Goal: Complete application form

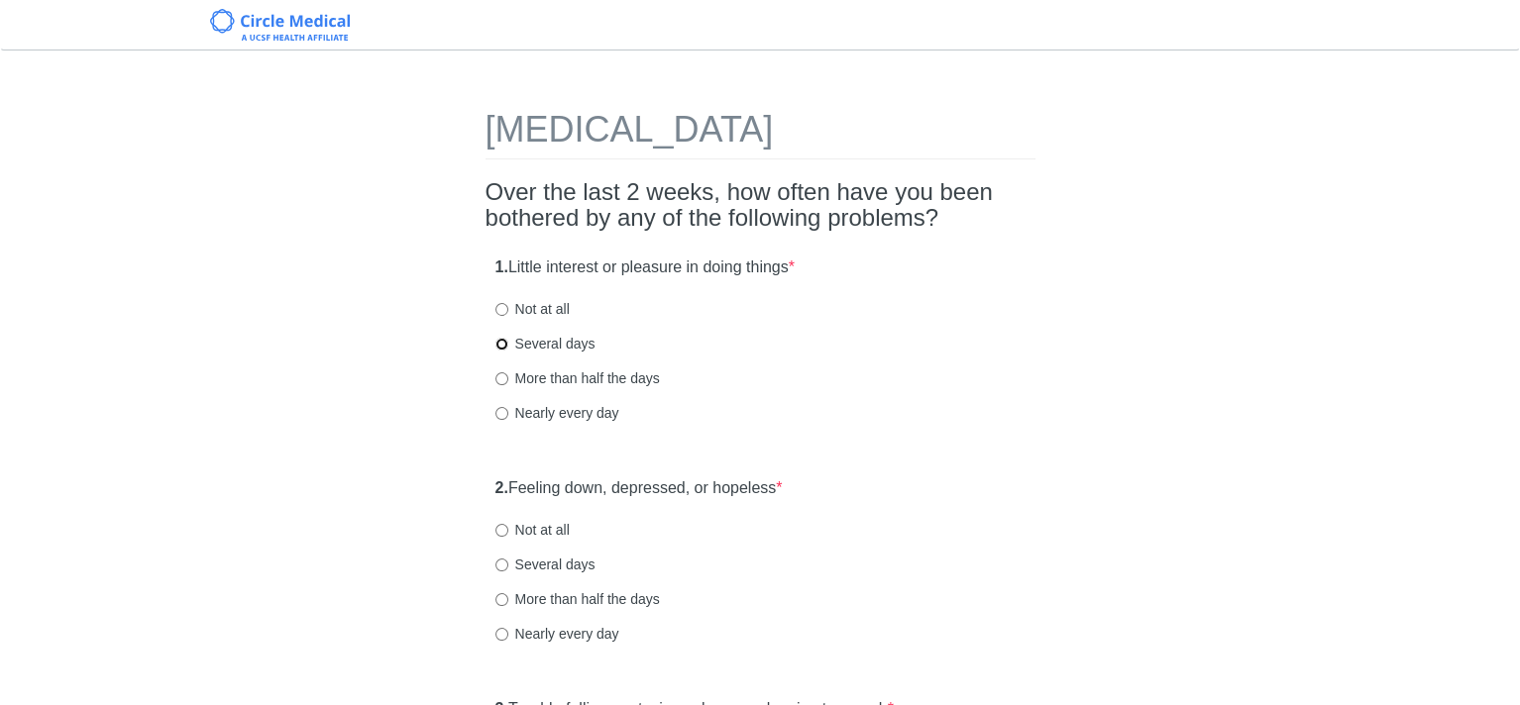
click at [500, 344] on input "Several days" at bounding box center [501, 344] width 13 height 13
radio input "true"
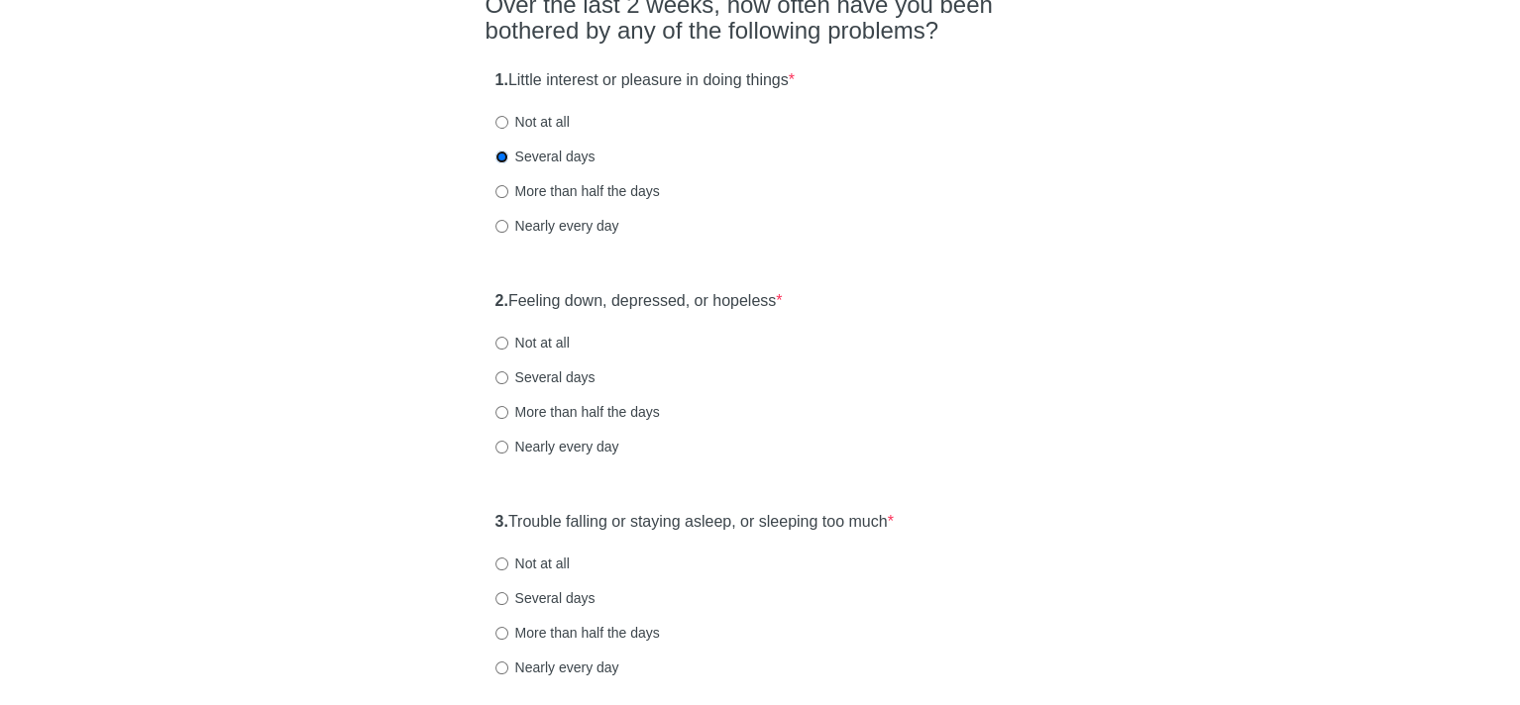
scroll to position [198, 0]
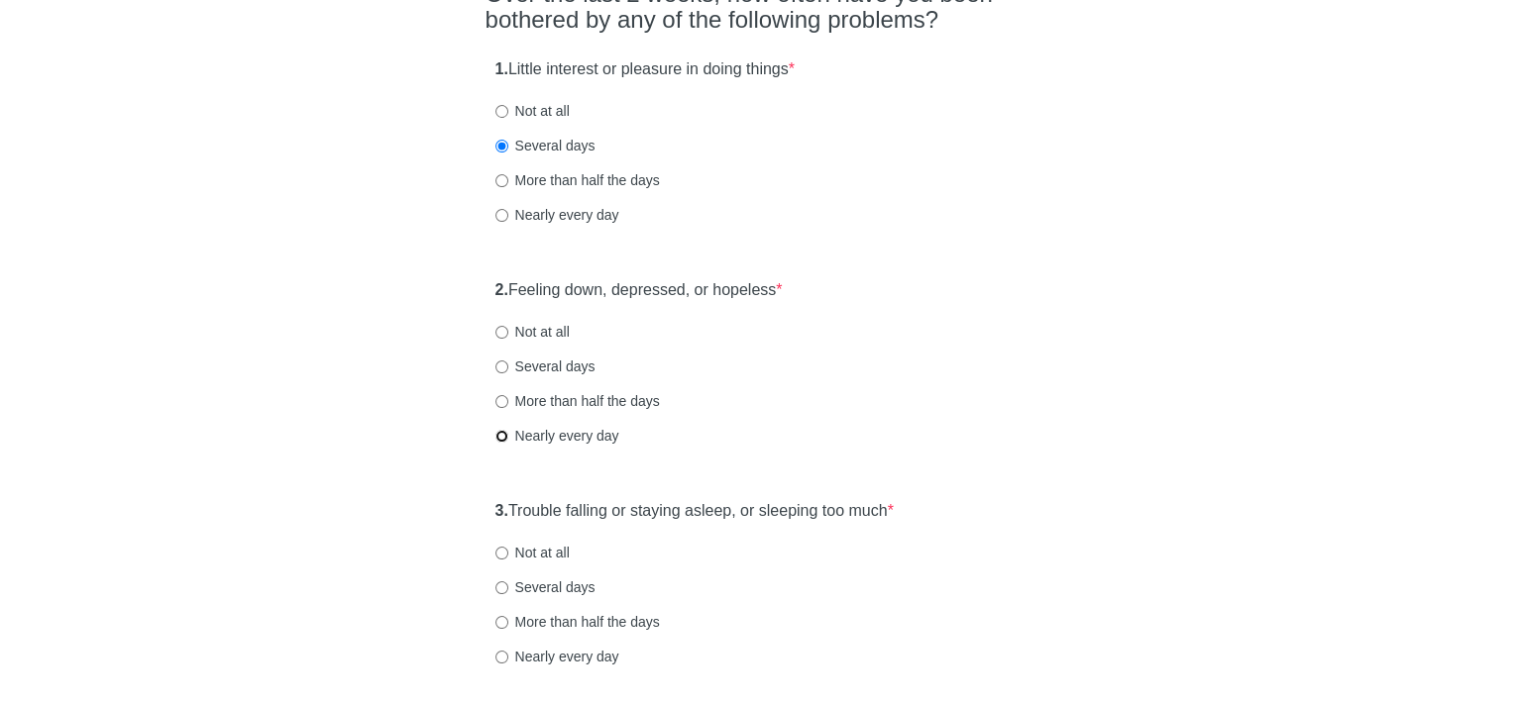
click at [497, 435] on input "Nearly every day" at bounding box center [501, 436] width 13 height 13
radio input "true"
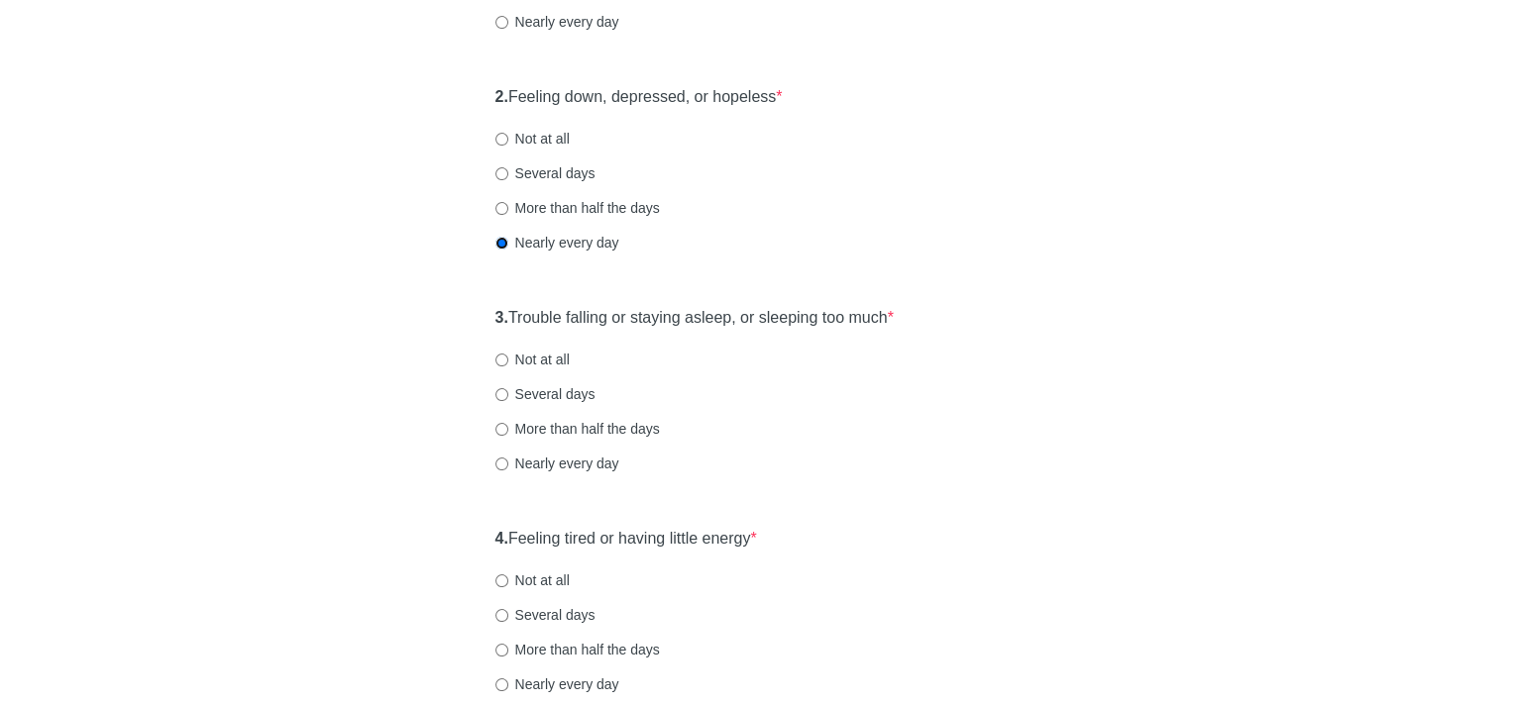
scroll to position [396, 0]
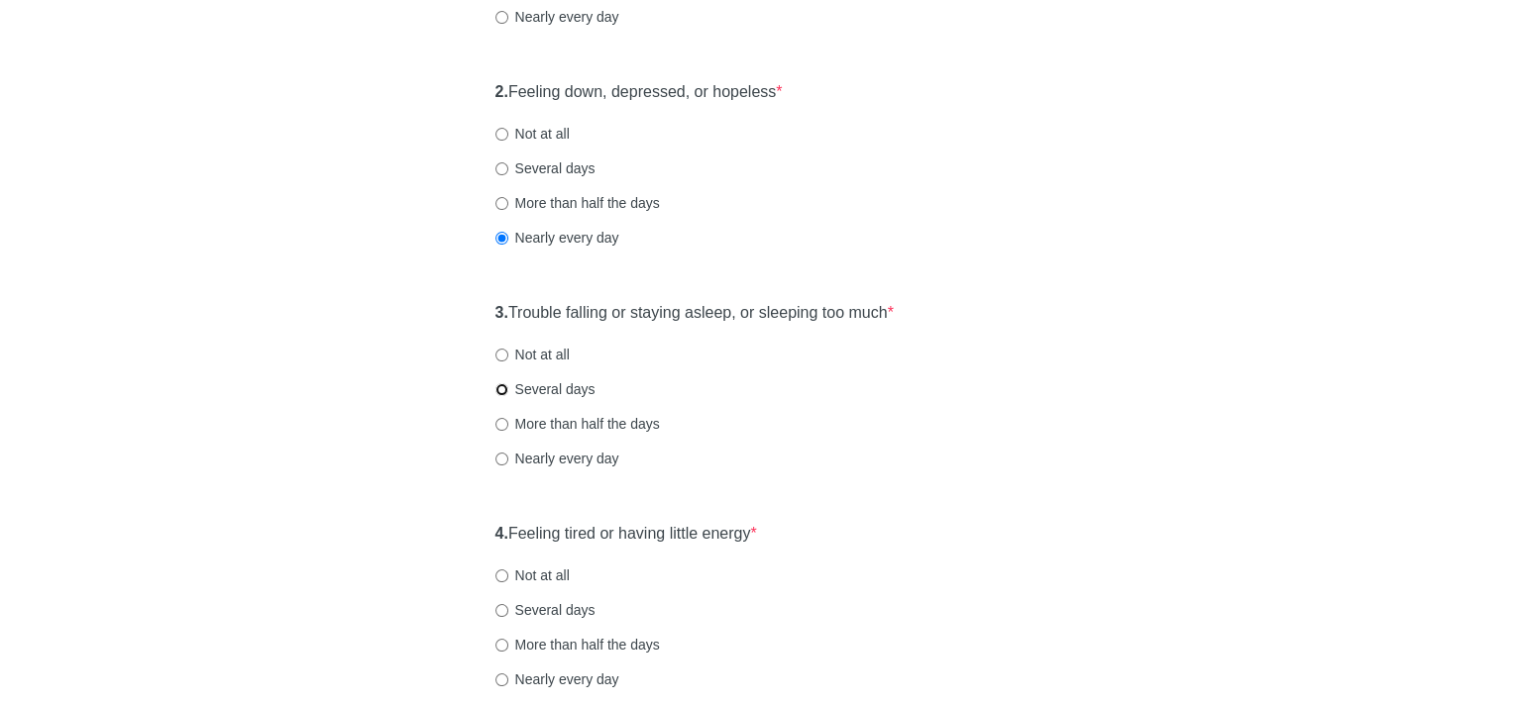
click at [500, 387] on input "Several days" at bounding box center [501, 389] width 13 height 13
radio input "true"
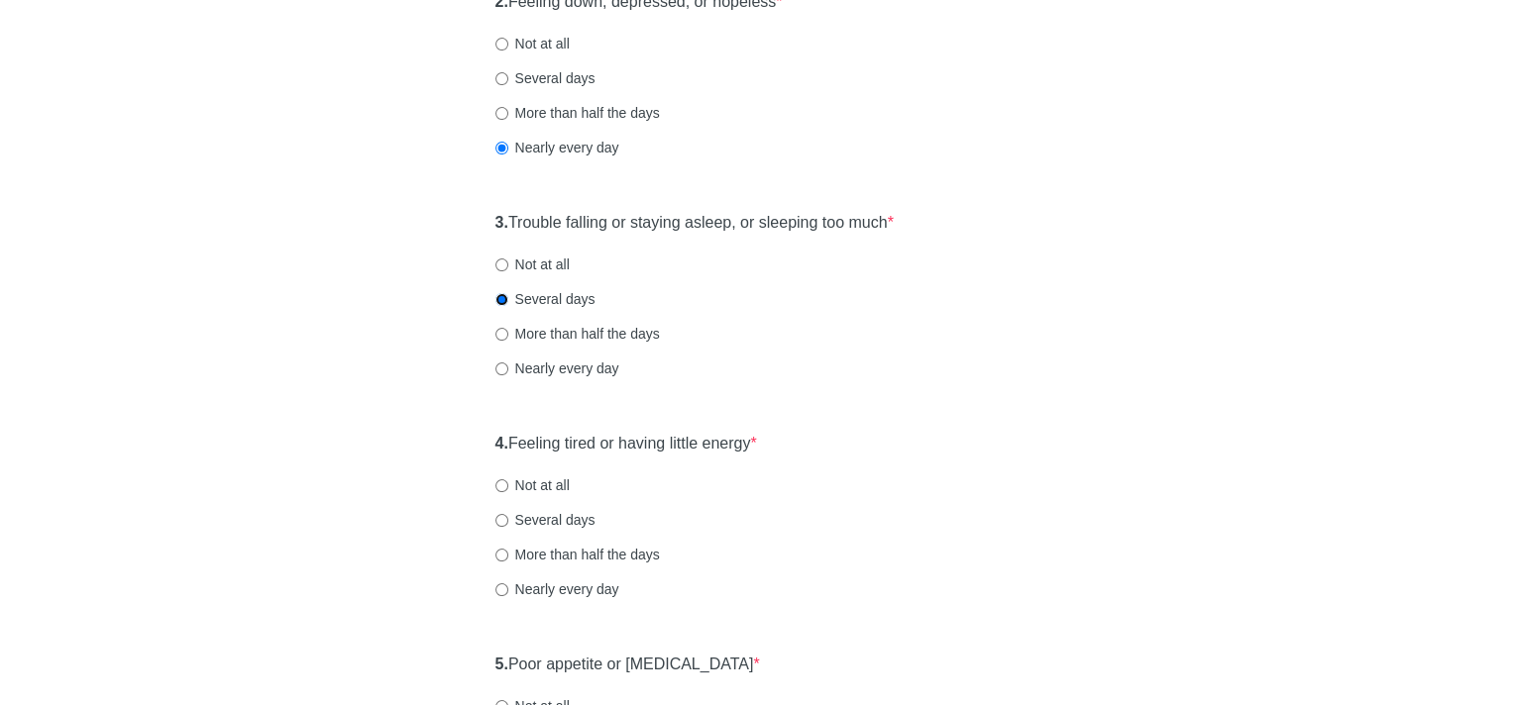
scroll to position [594, 0]
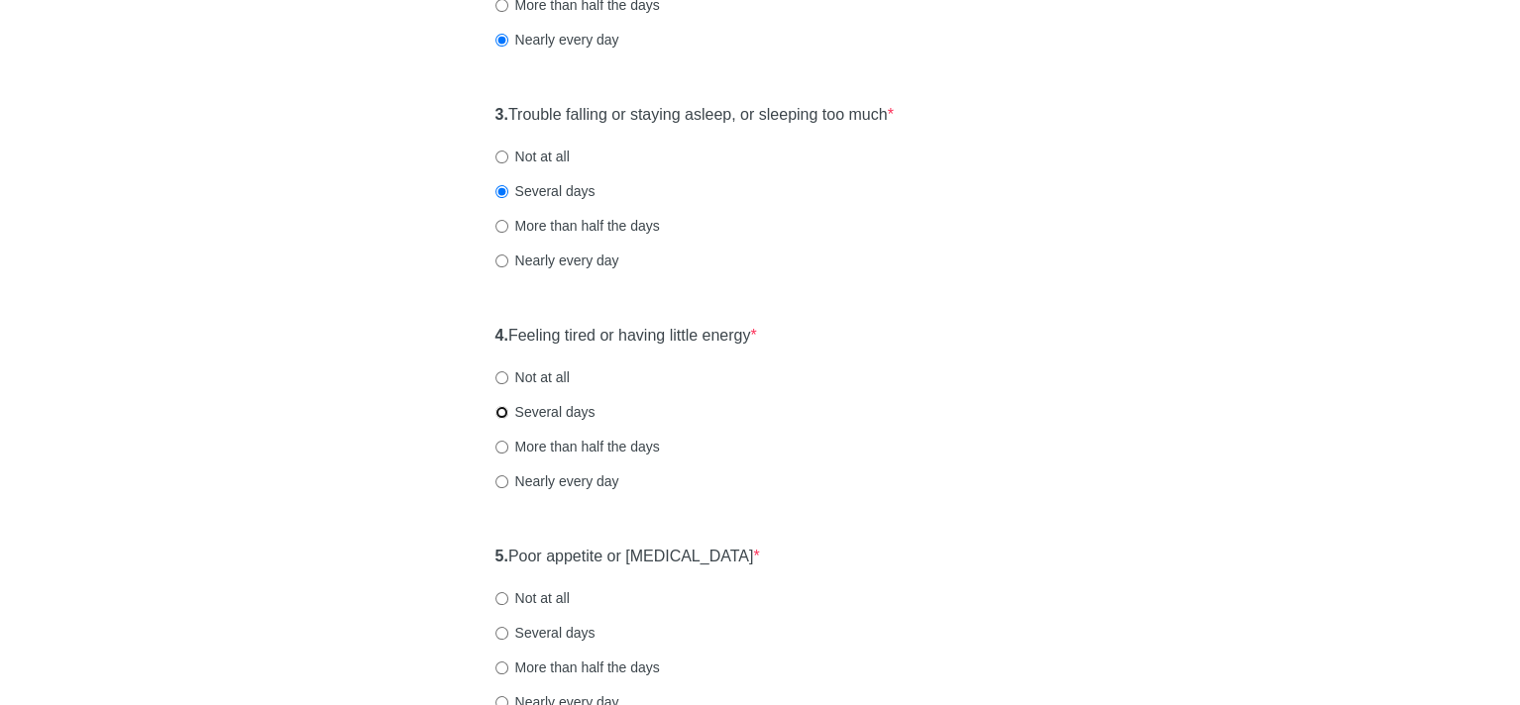
click at [499, 412] on input "Several days" at bounding box center [501, 412] width 13 height 13
radio input "true"
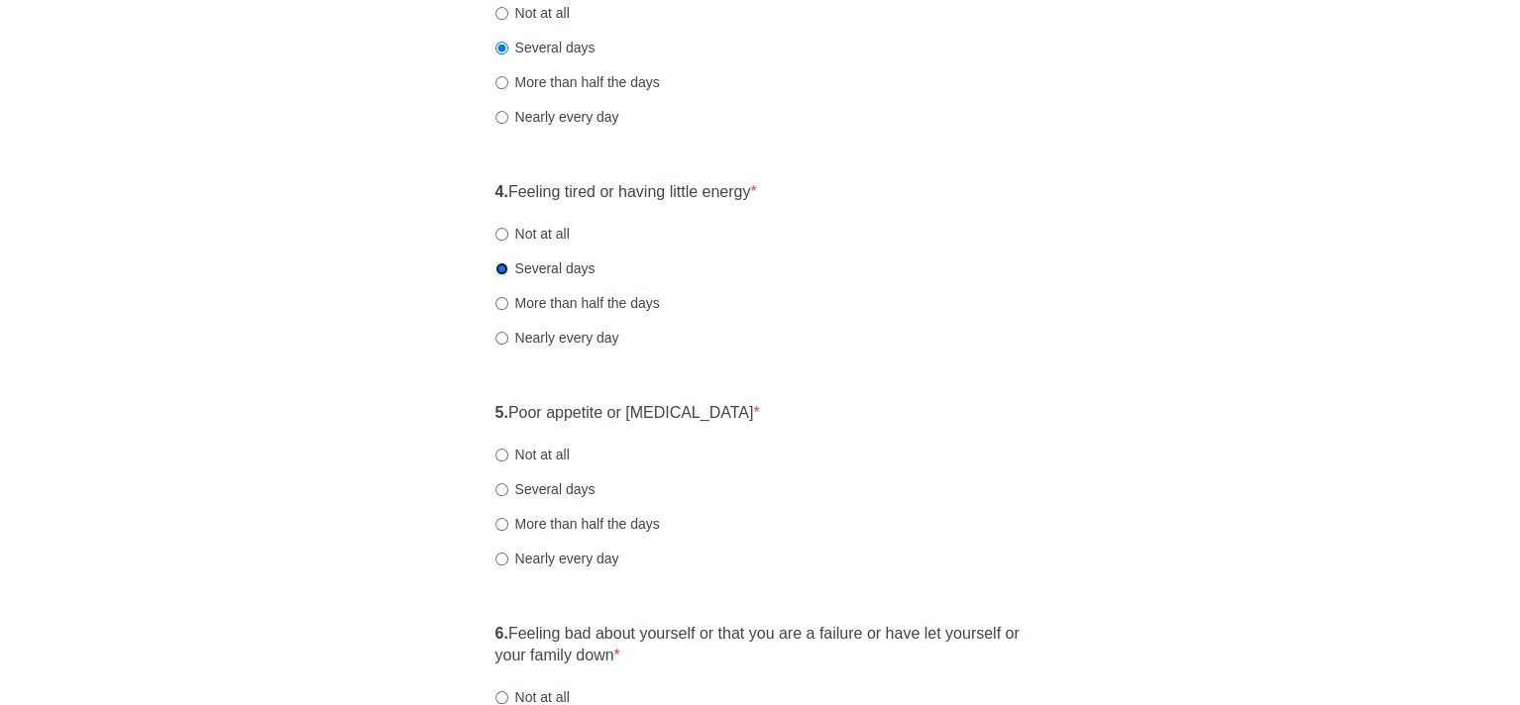
scroll to position [694, 0]
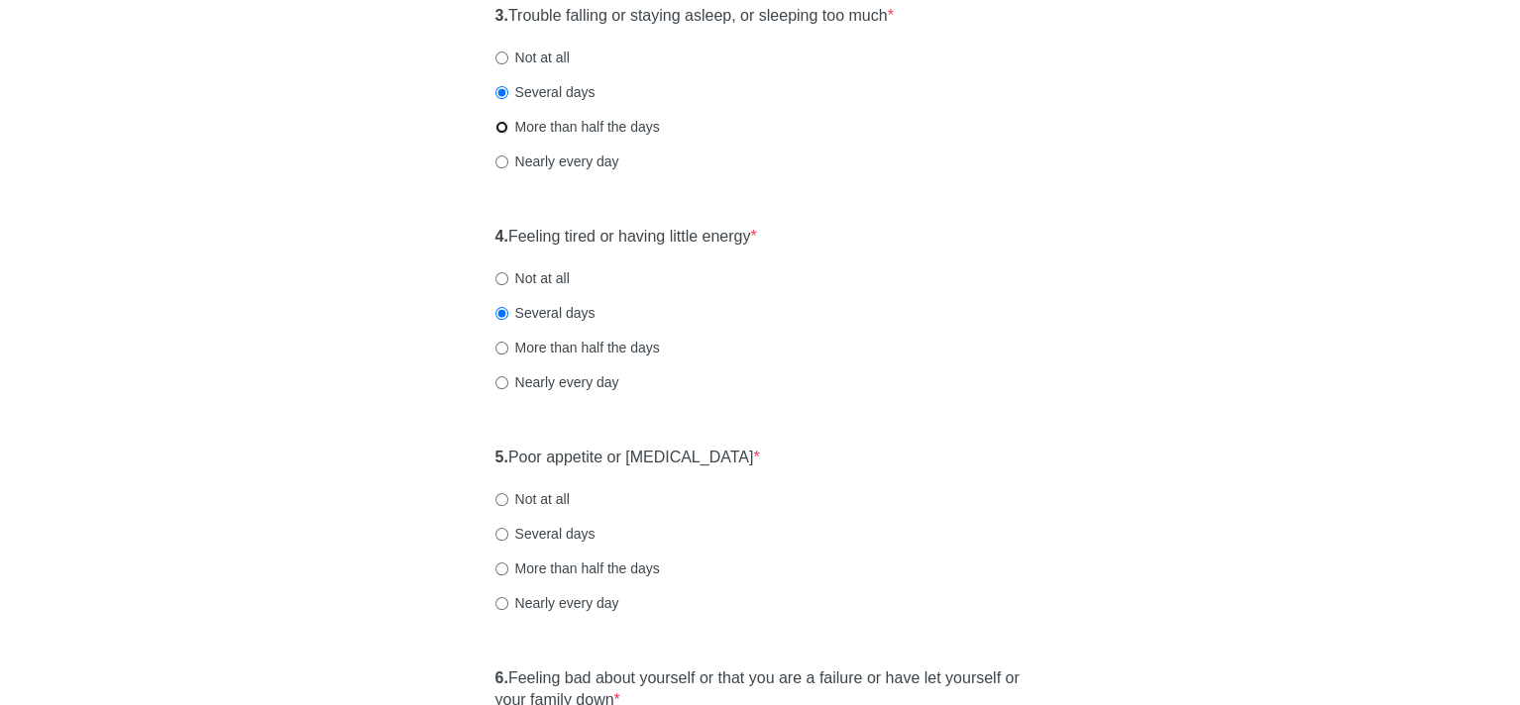
click at [501, 125] on input "More than half the days" at bounding box center [501, 127] width 13 height 13
radio input "true"
click at [506, 568] on input "More than half the days" at bounding box center [501, 569] width 13 height 13
radio input "true"
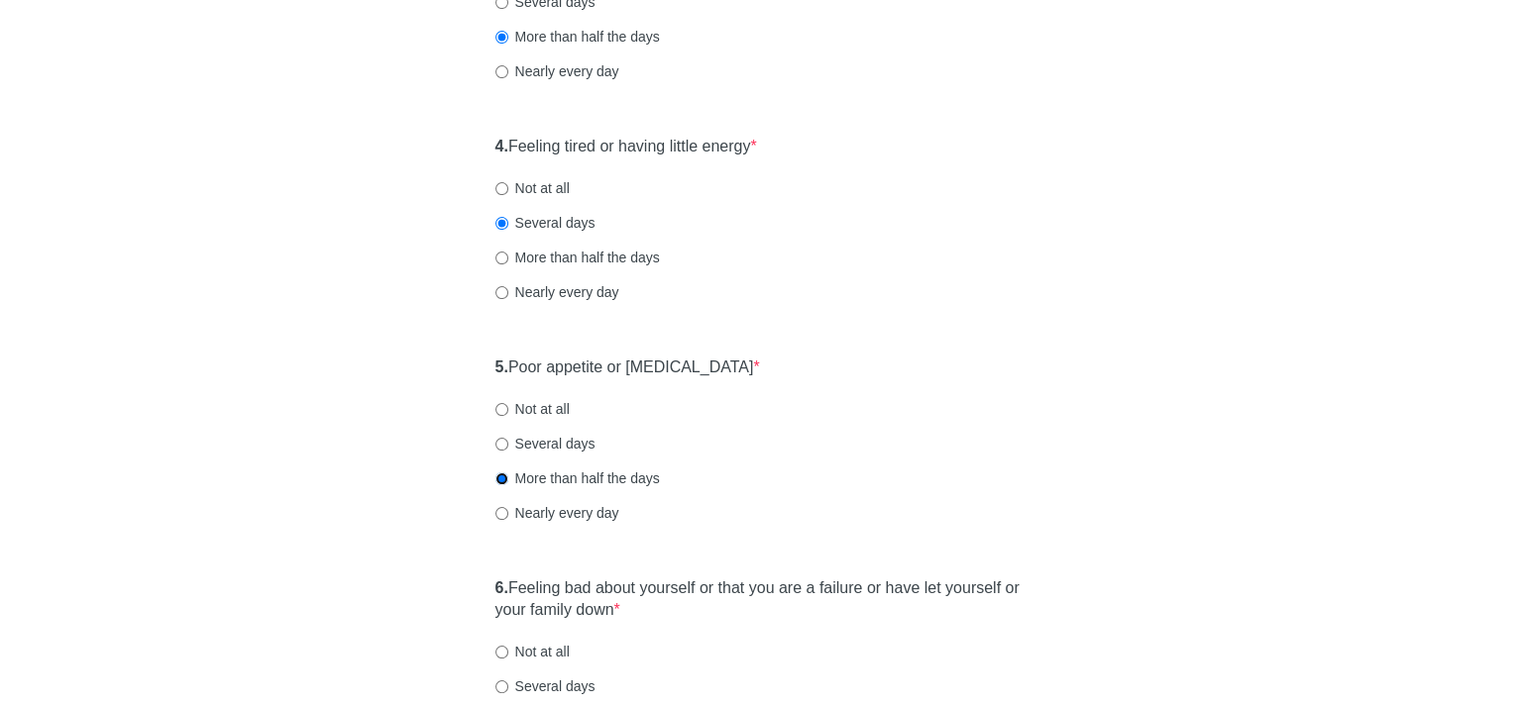
scroll to position [892, 0]
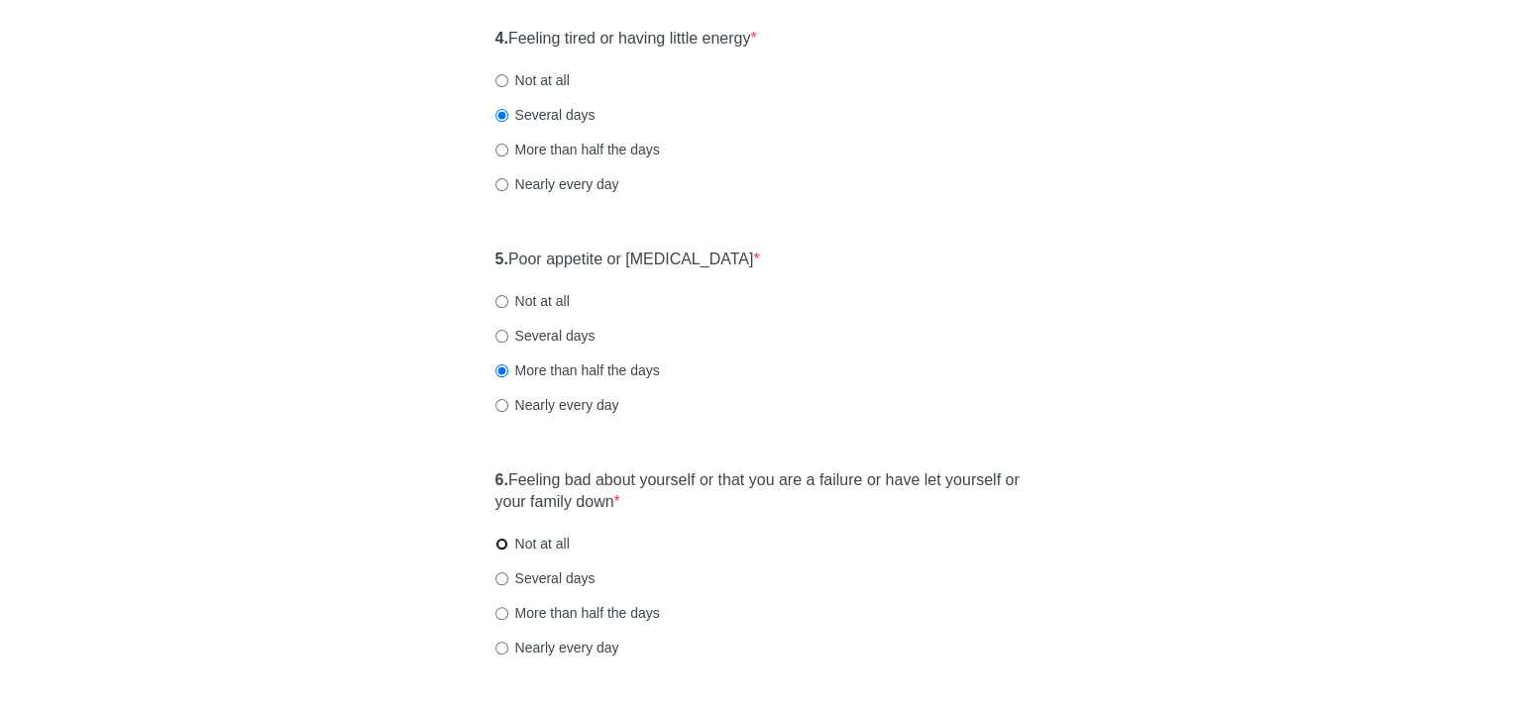
click at [499, 540] on input "Not at all" at bounding box center [501, 544] width 13 height 13
radio input "true"
click at [499, 332] on input "Several days" at bounding box center [501, 336] width 13 height 13
radio input "true"
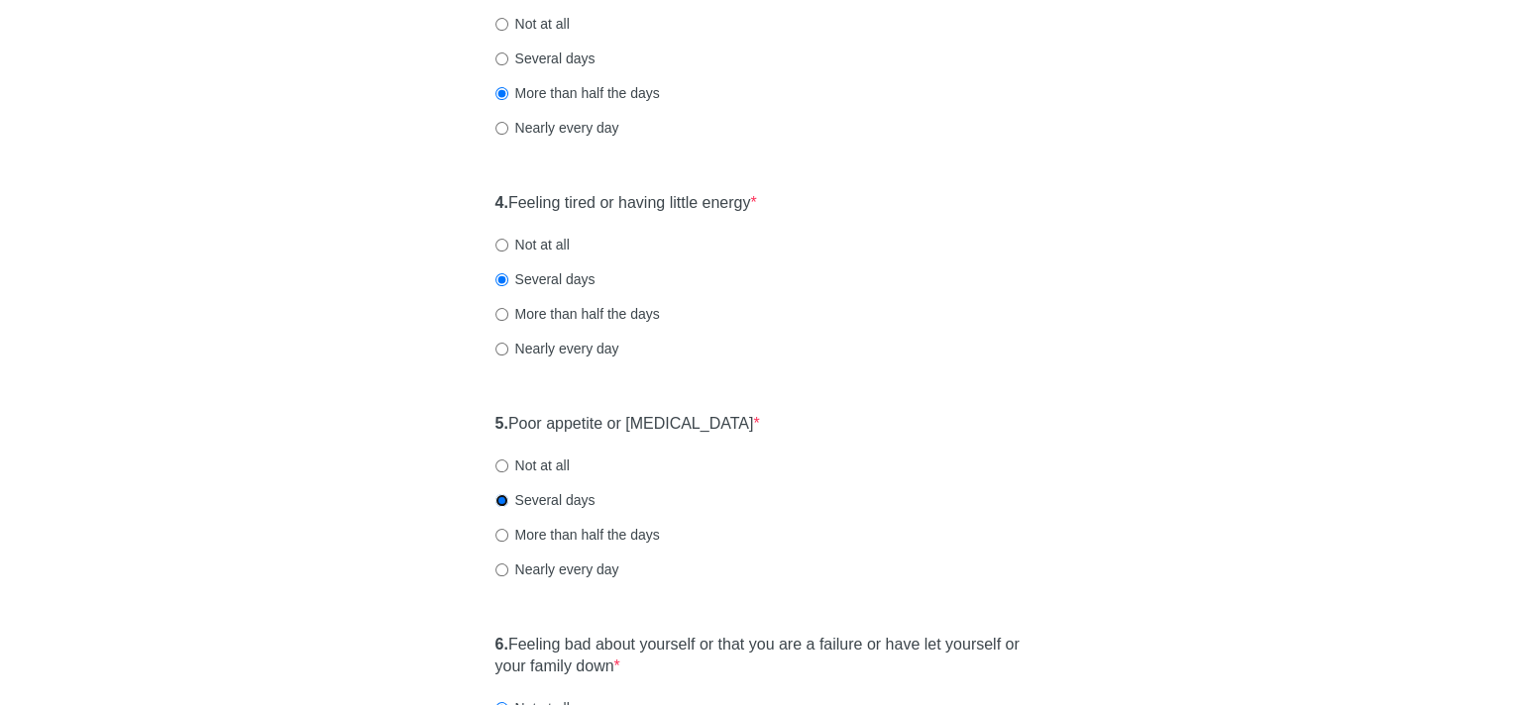
scroll to position [694, 0]
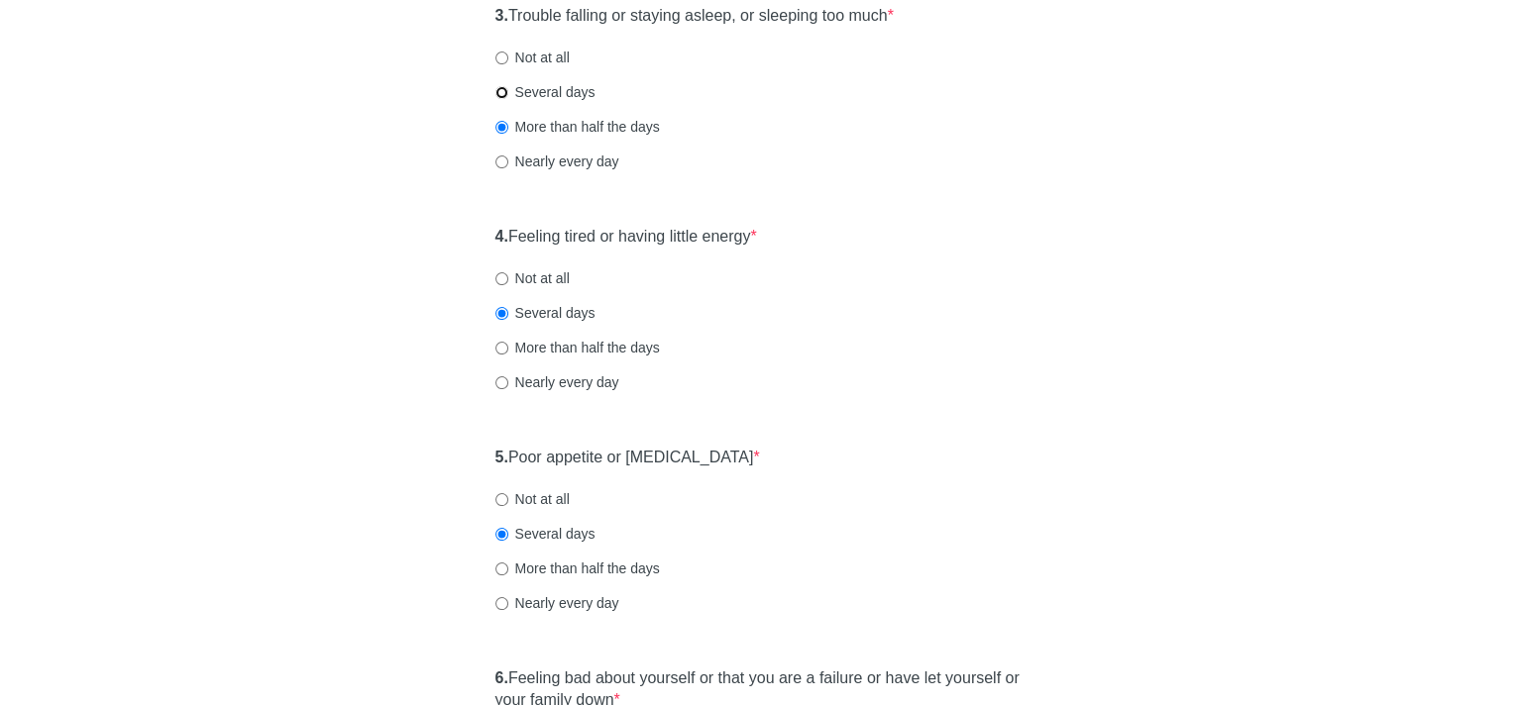
click at [502, 88] on input "Several days" at bounding box center [501, 92] width 13 height 13
radio input "true"
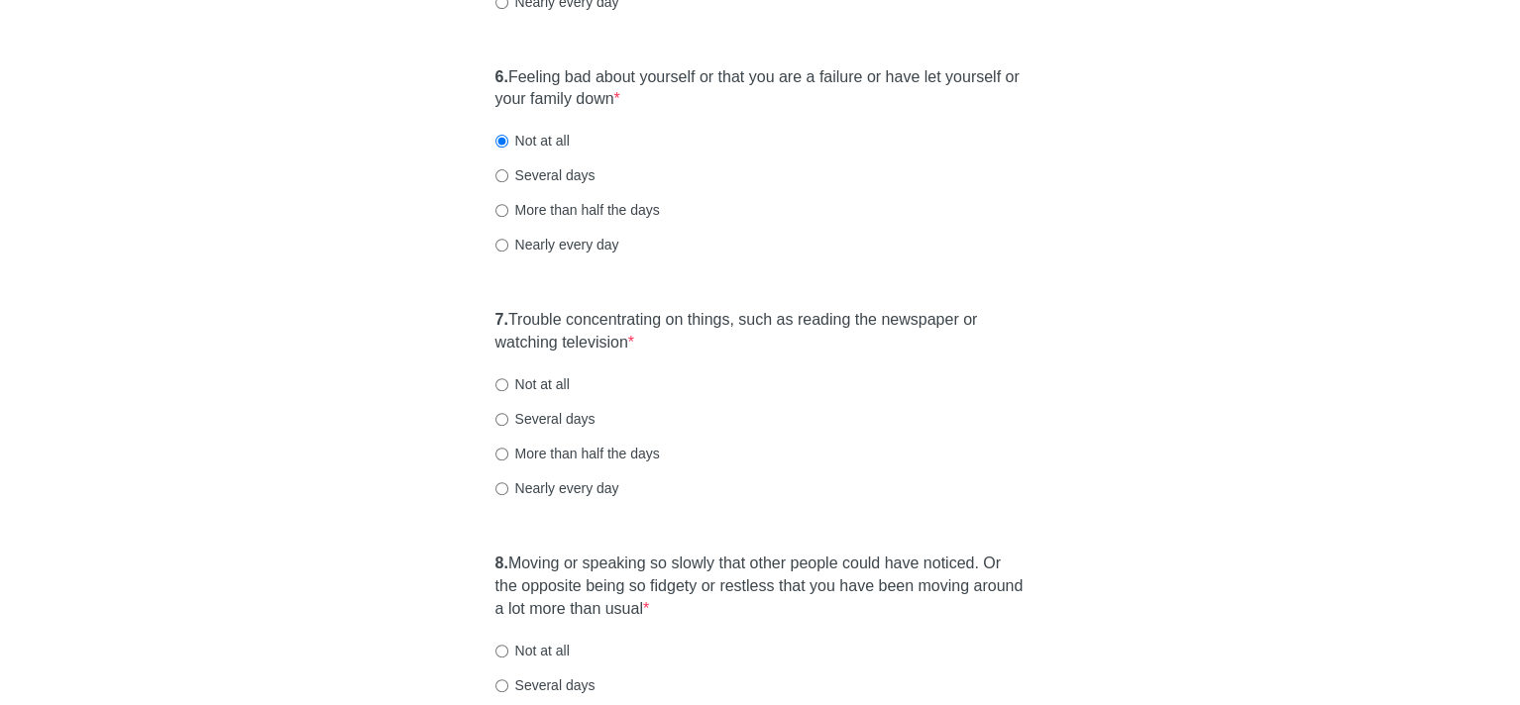
scroll to position [1288, 0]
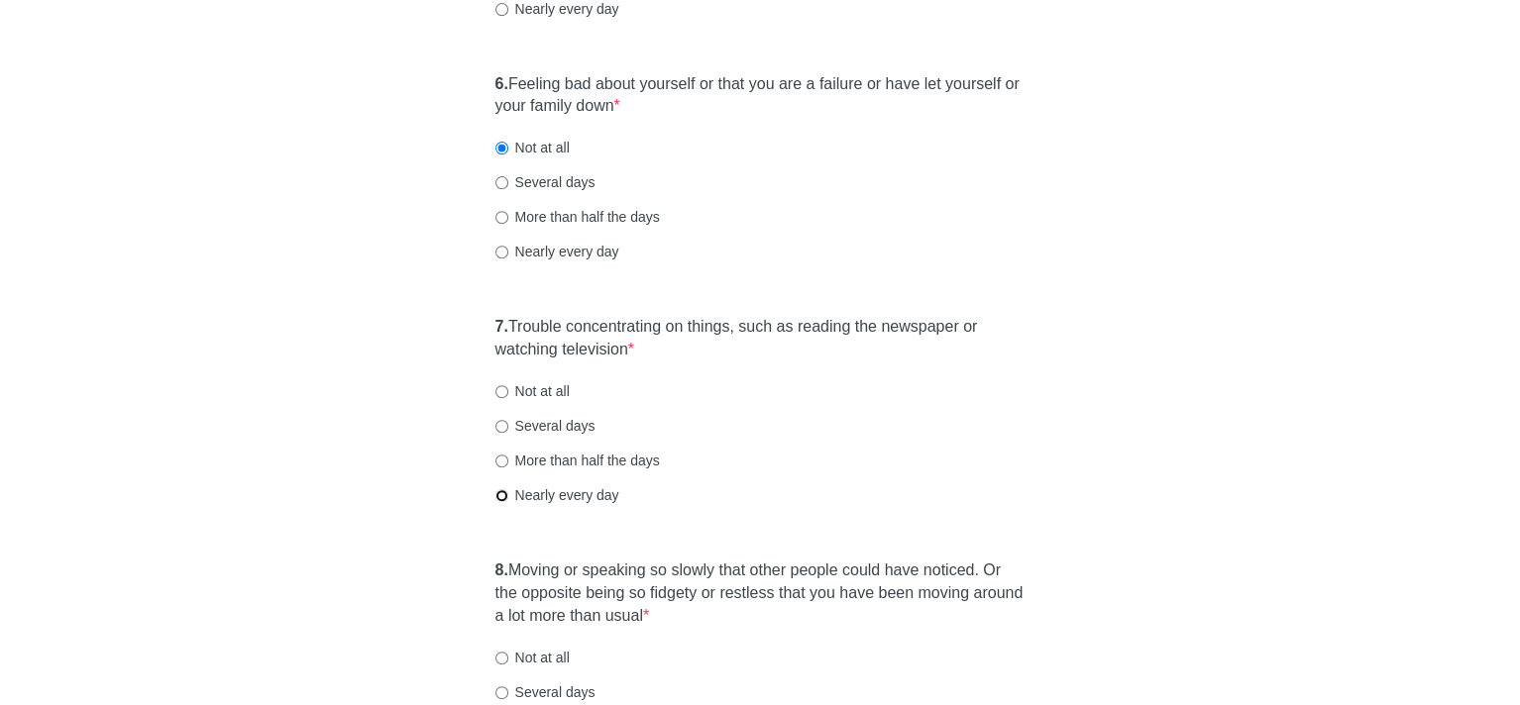
click at [497, 492] on input "Nearly every day" at bounding box center [501, 495] width 13 height 13
radio input "true"
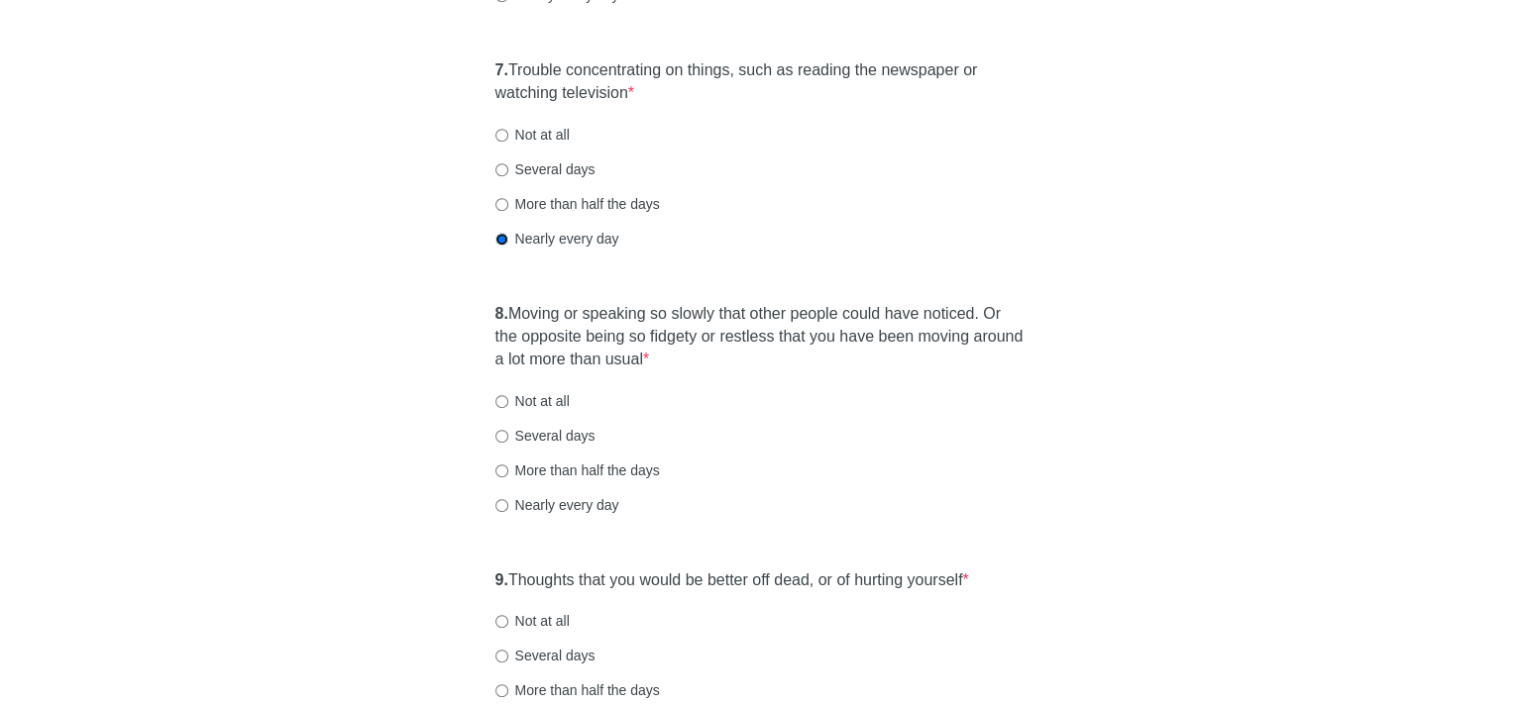
scroll to position [1585, 0]
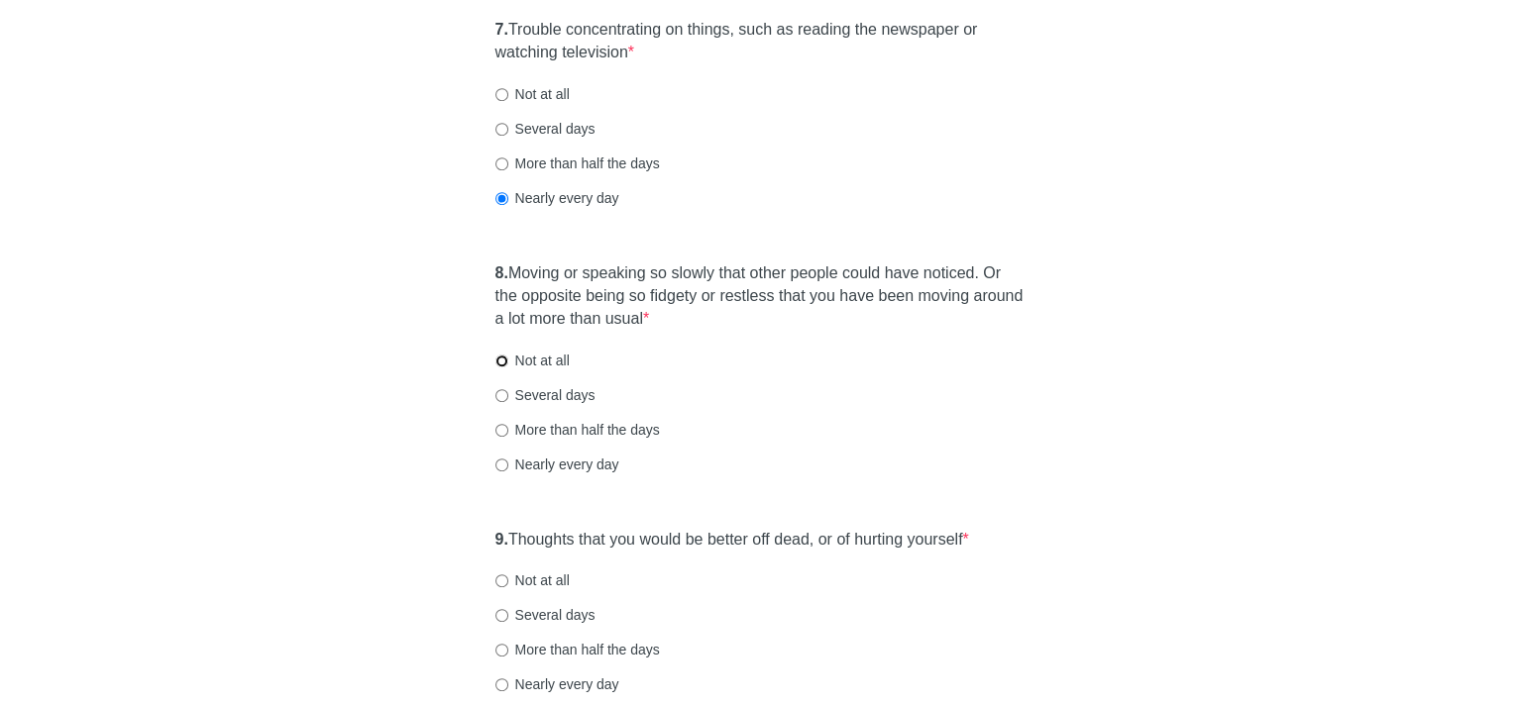
click at [499, 360] on input "Not at all" at bounding box center [501, 361] width 13 height 13
radio input "true"
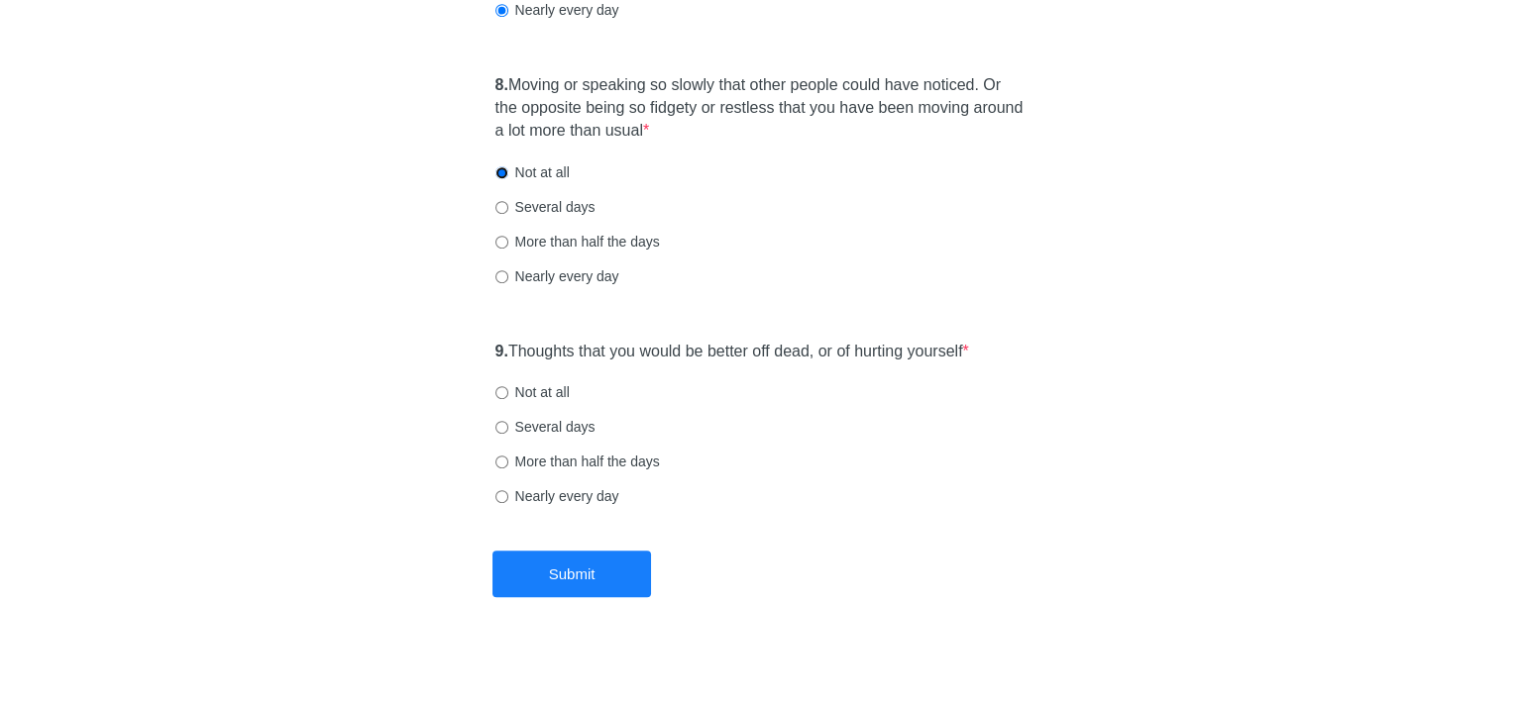
scroll to position [1783, 0]
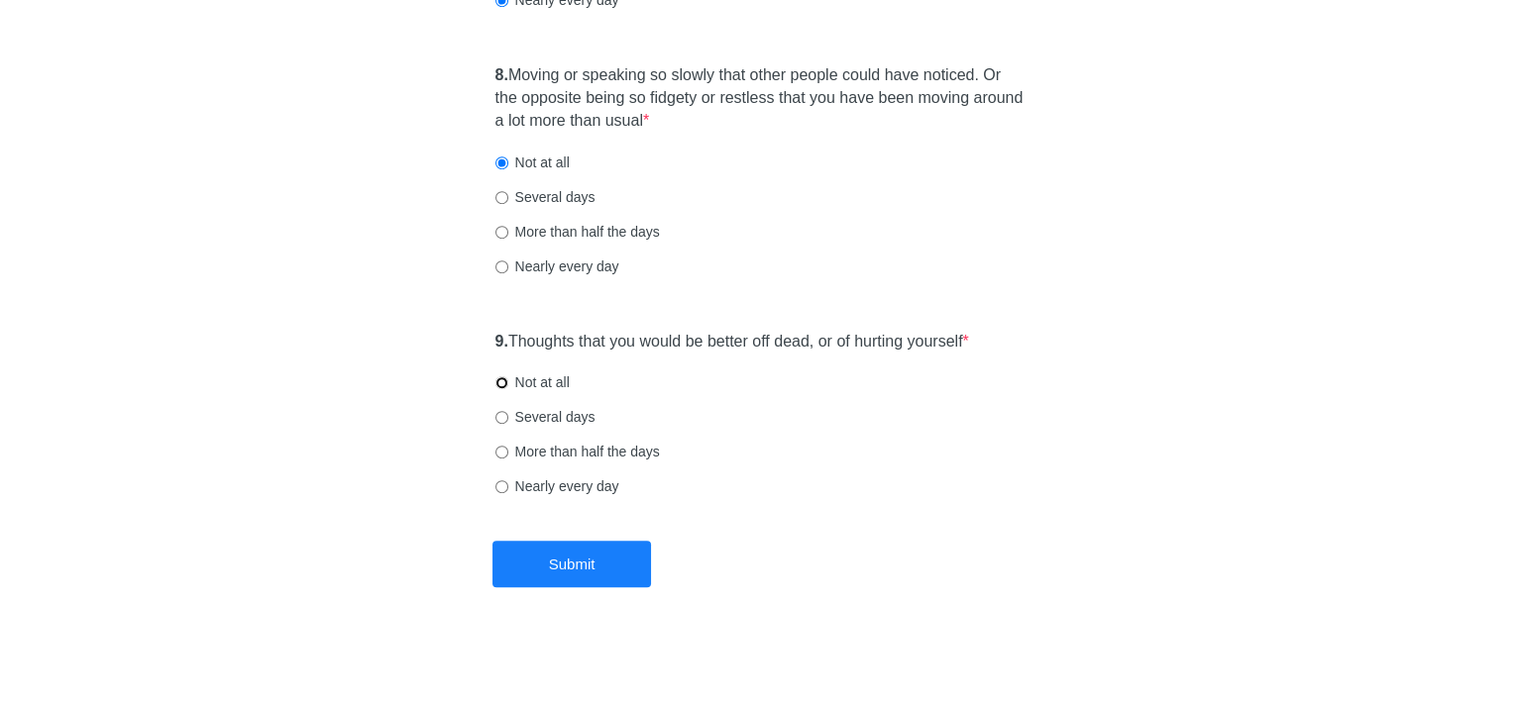
click at [500, 380] on input "Not at all" at bounding box center [501, 382] width 13 height 13
radio input "true"
click at [595, 561] on button "Submit" at bounding box center [571, 564] width 159 height 47
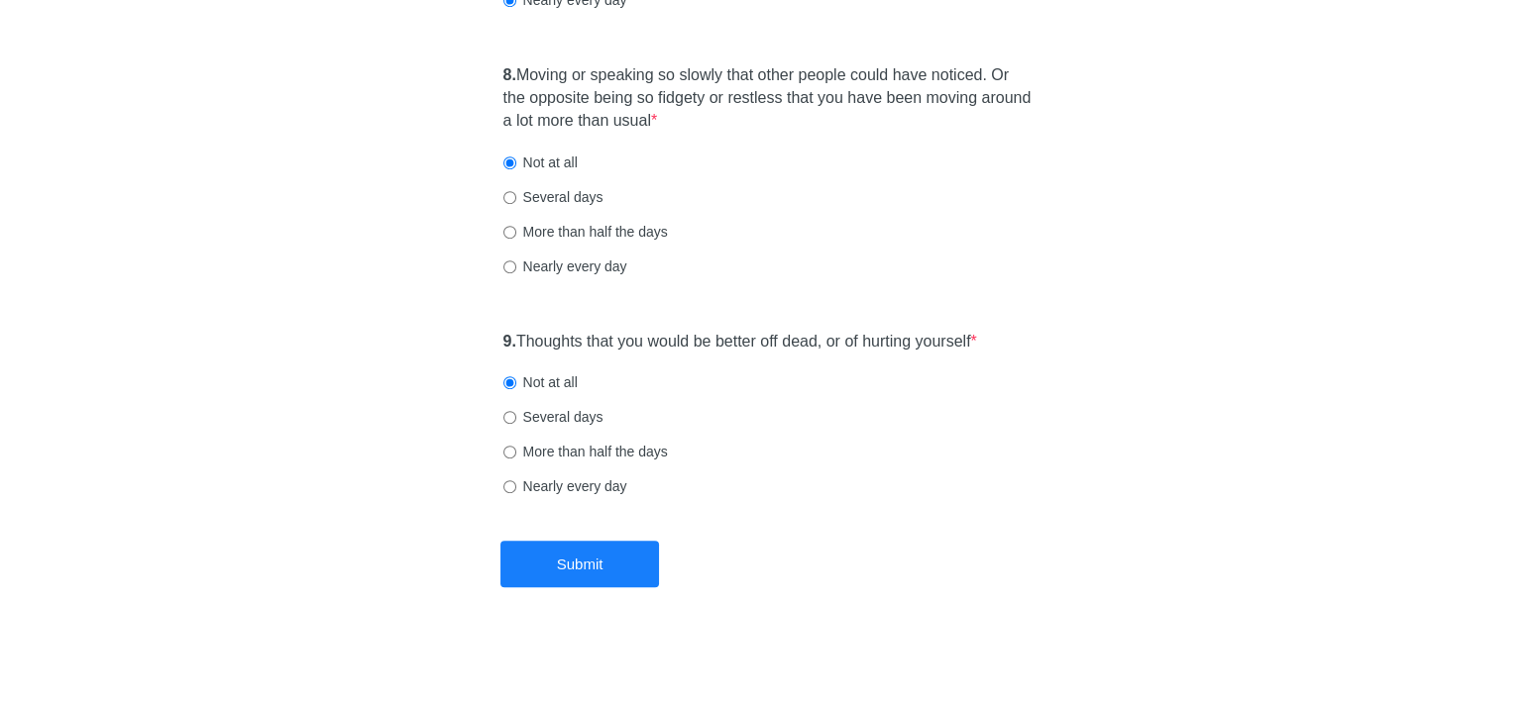
scroll to position [0, 0]
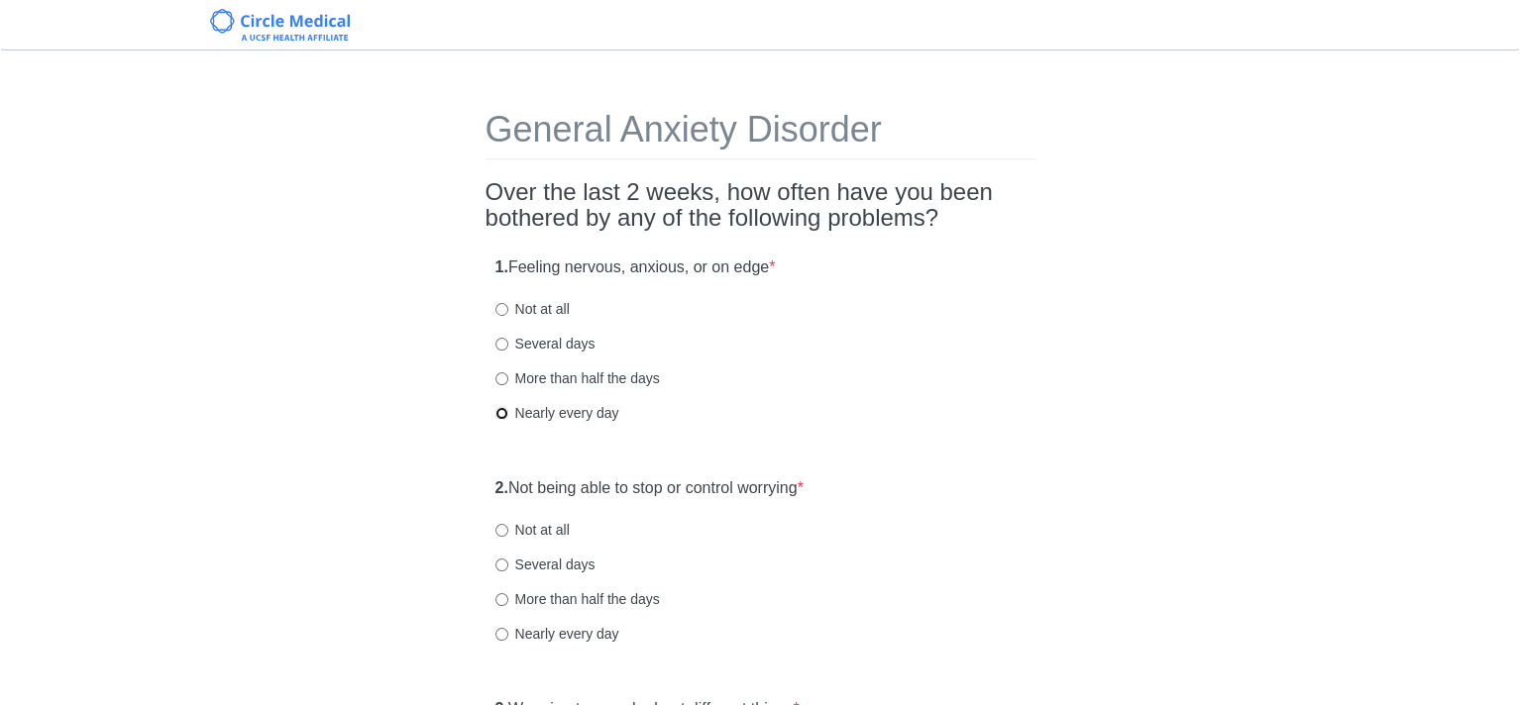
click at [498, 412] on input "Nearly every day" at bounding box center [501, 413] width 13 height 13
radio input "true"
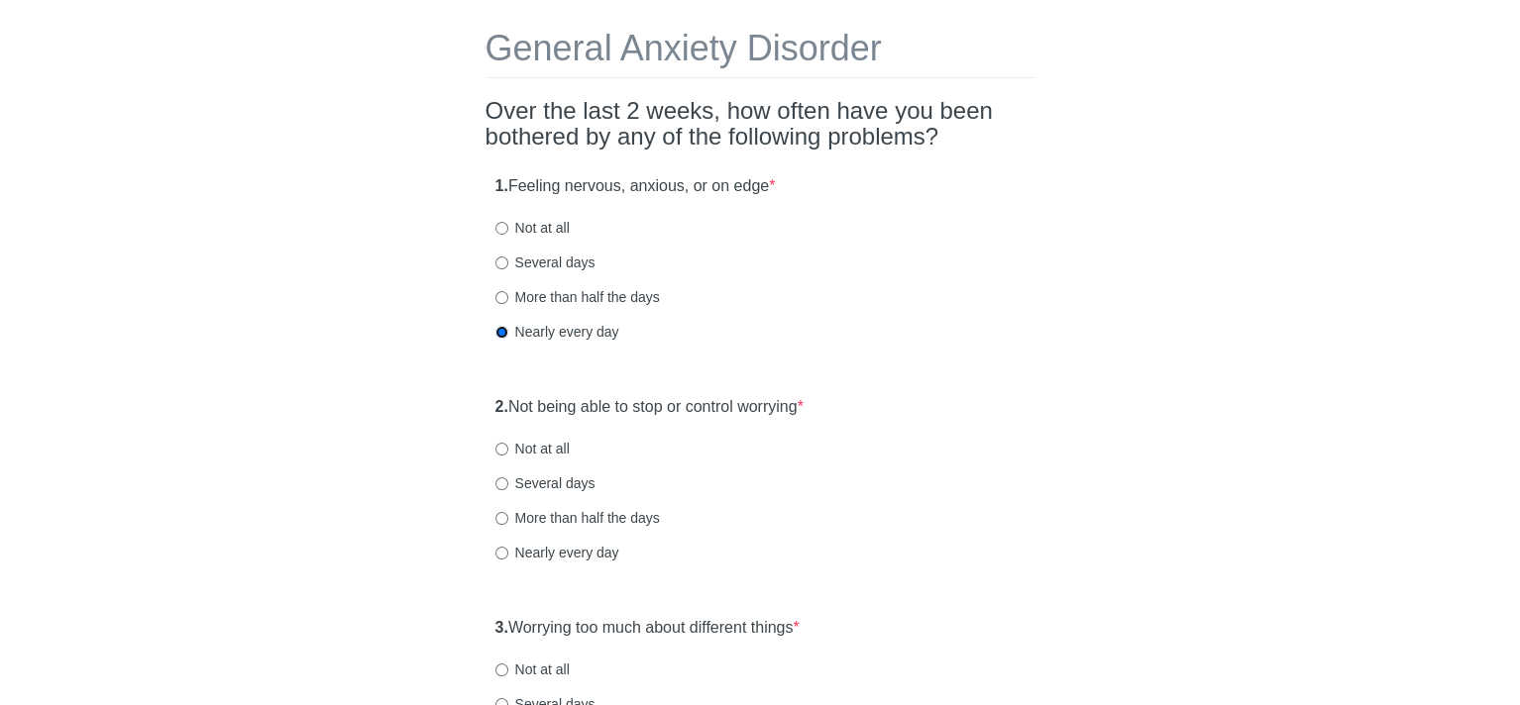
scroll to position [198, 0]
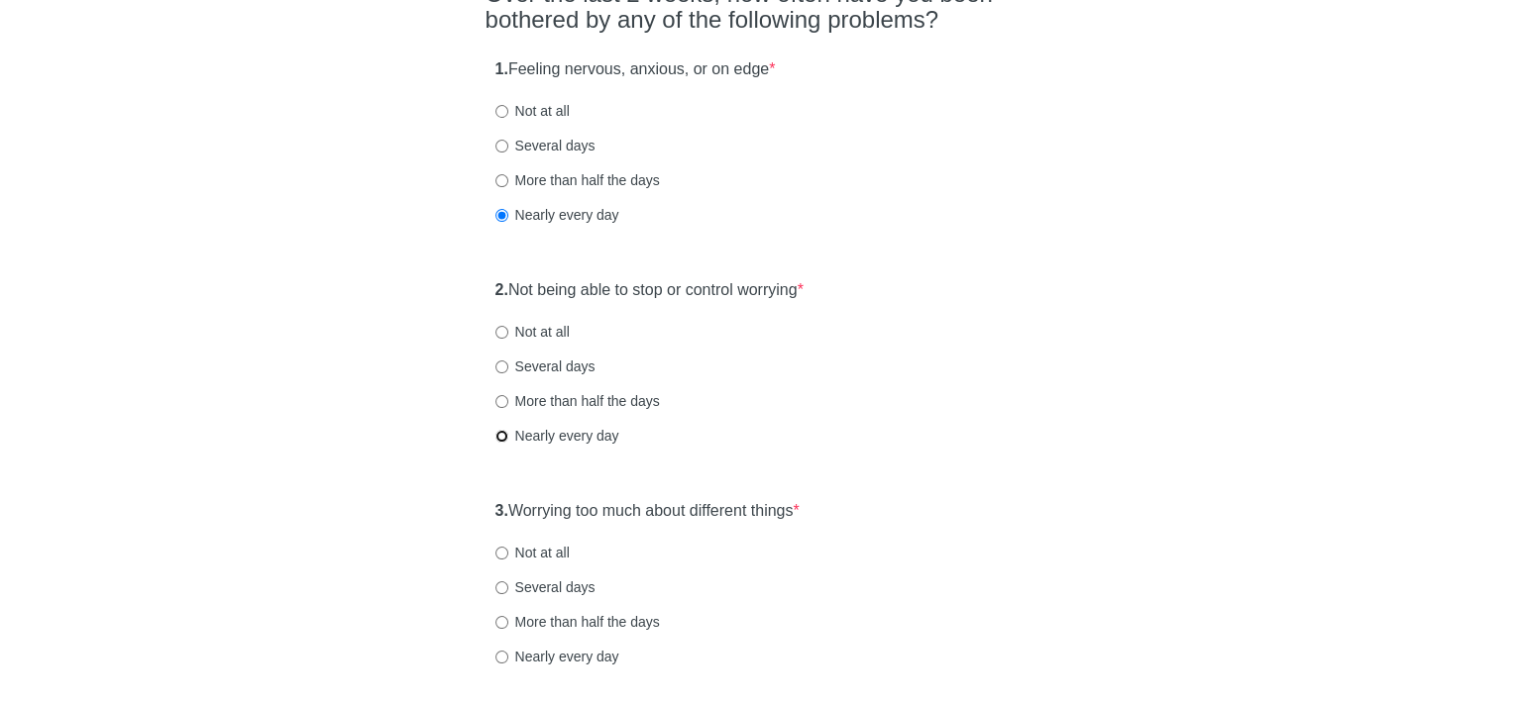
click at [499, 435] on input "Nearly every day" at bounding box center [501, 436] width 13 height 13
radio input "true"
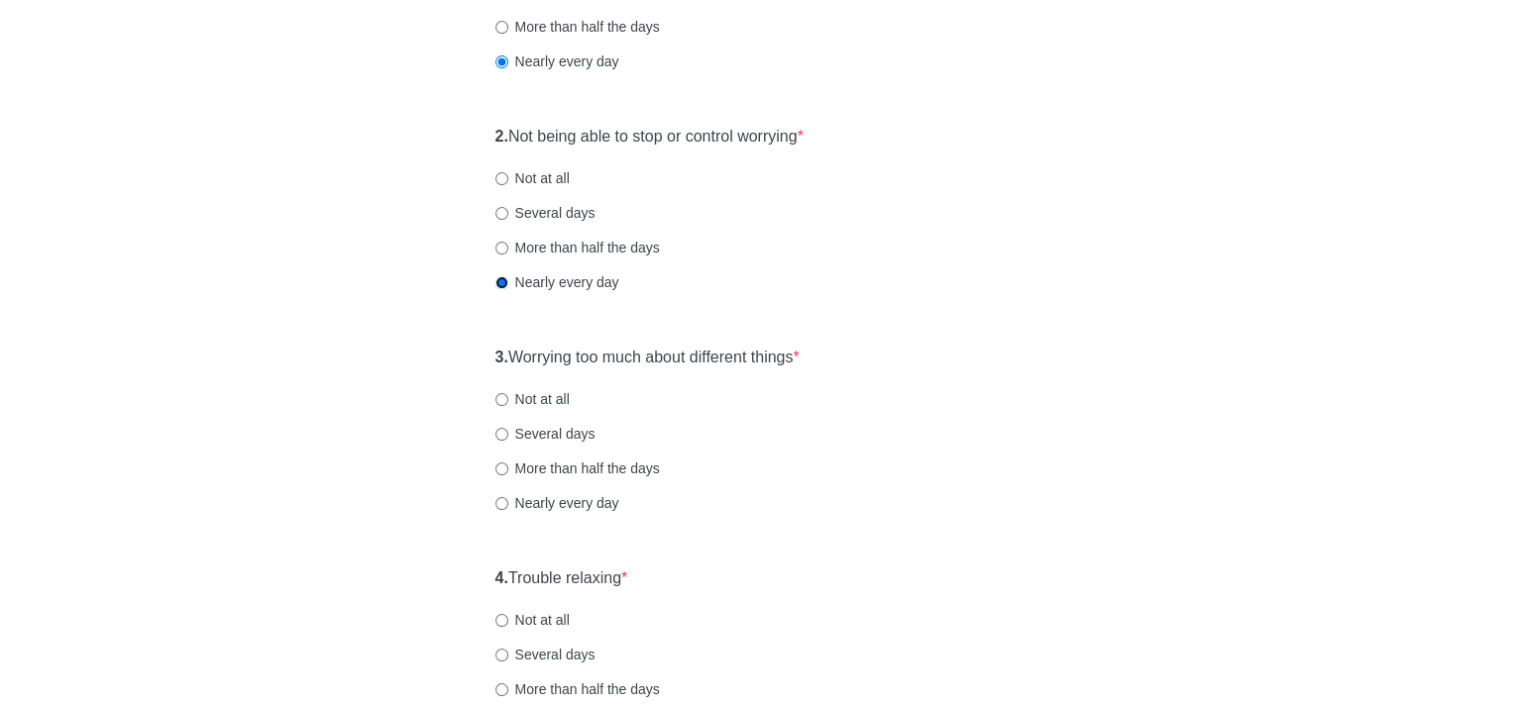
scroll to position [396, 0]
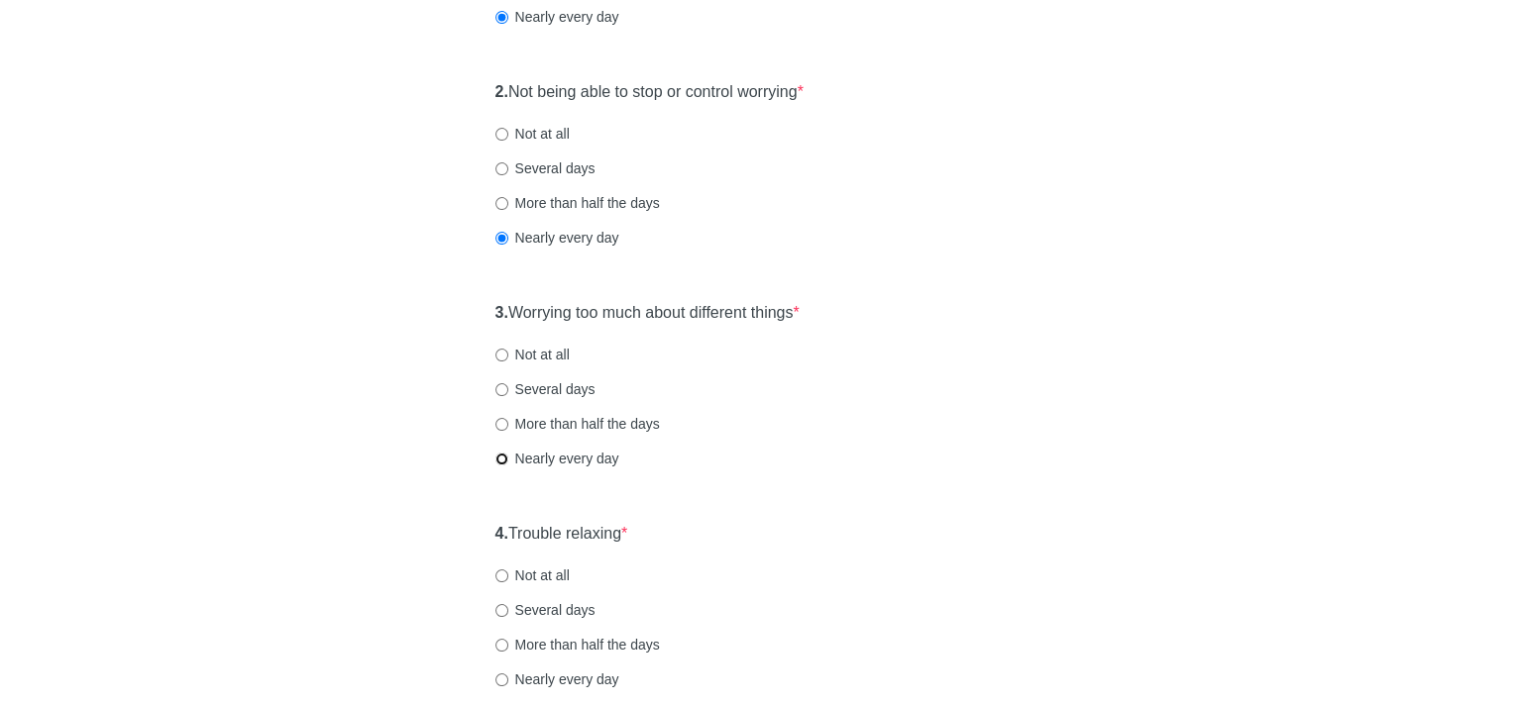
click at [499, 458] on input "Nearly every day" at bounding box center [501, 459] width 13 height 13
radio input "true"
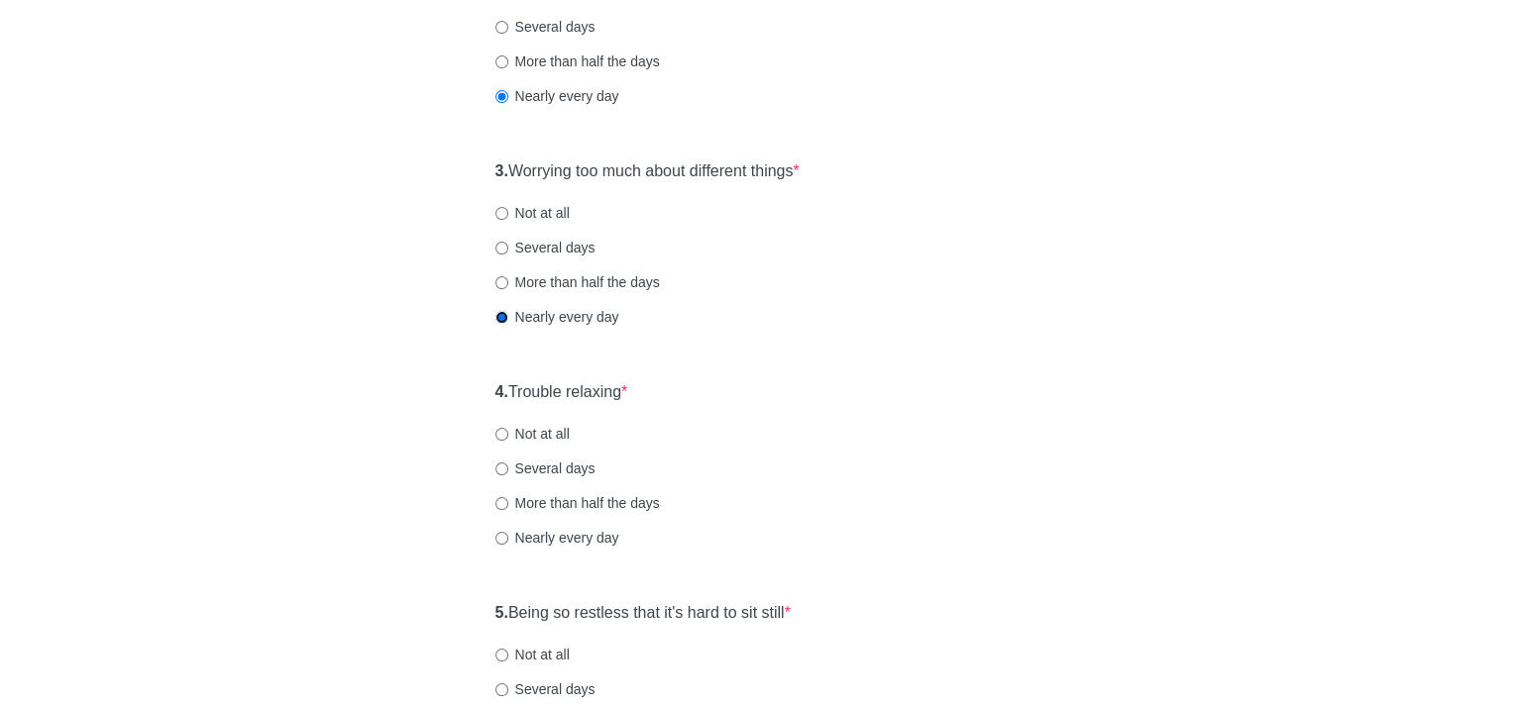
scroll to position [594, 0]
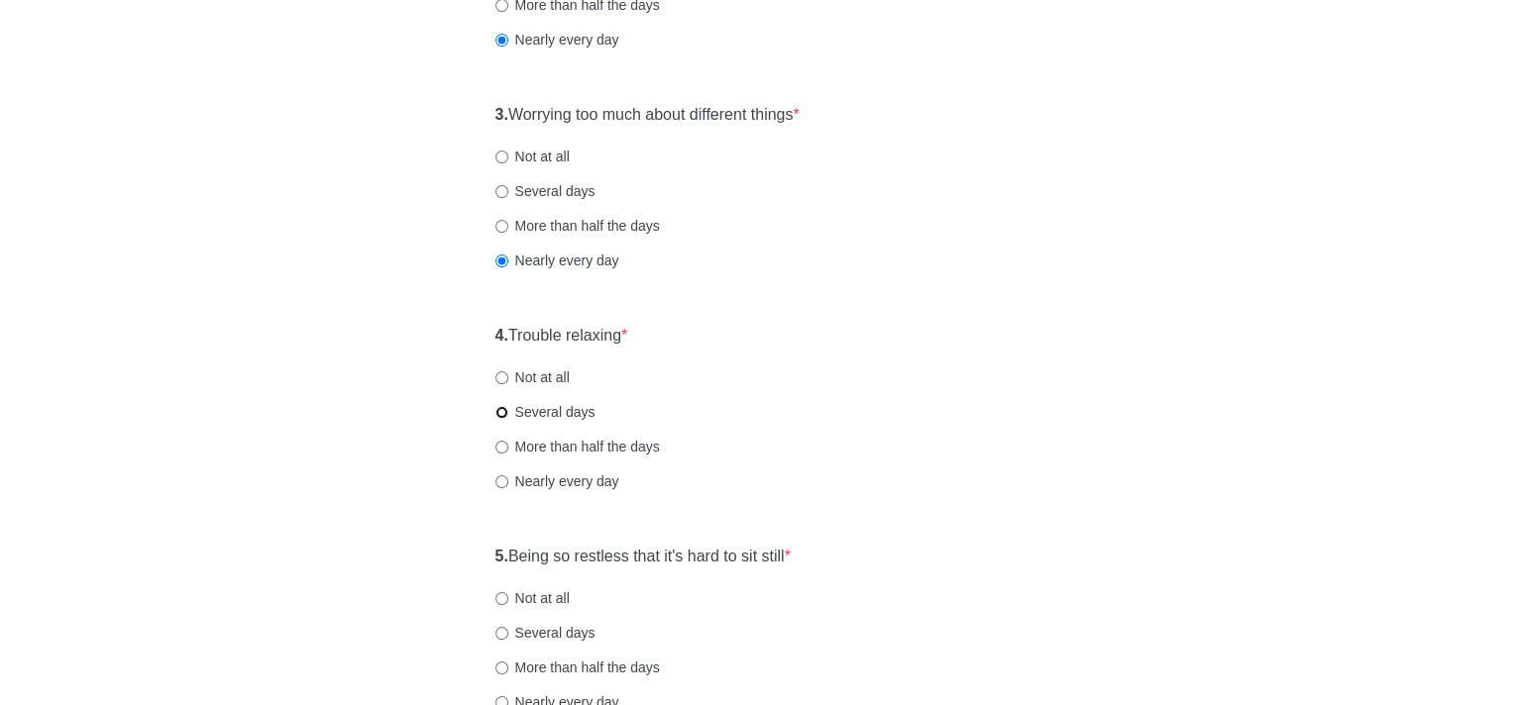
click at [500, 413] on input "Several days" at bounding box center [501, 412] width 13 height 13
radio input "true"
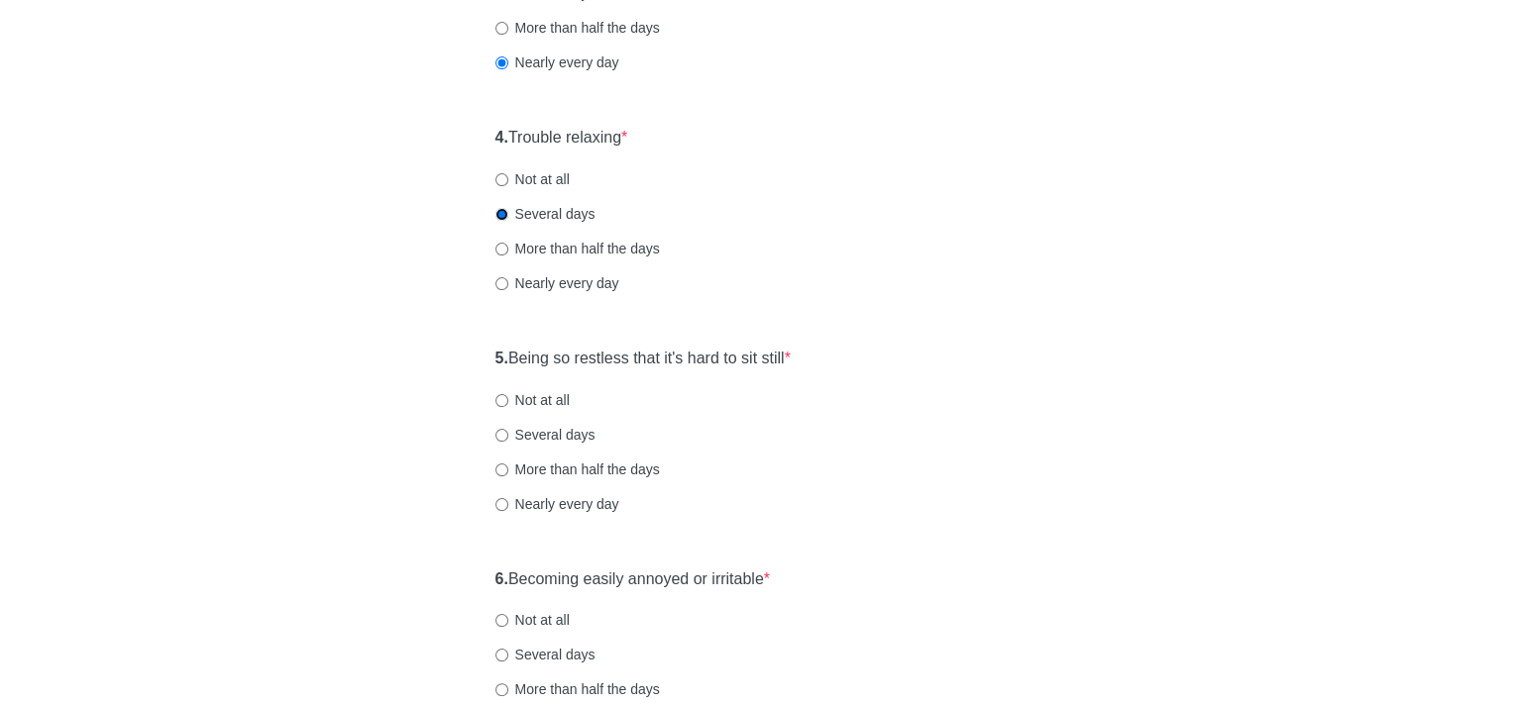
scroll to position [892, 0]
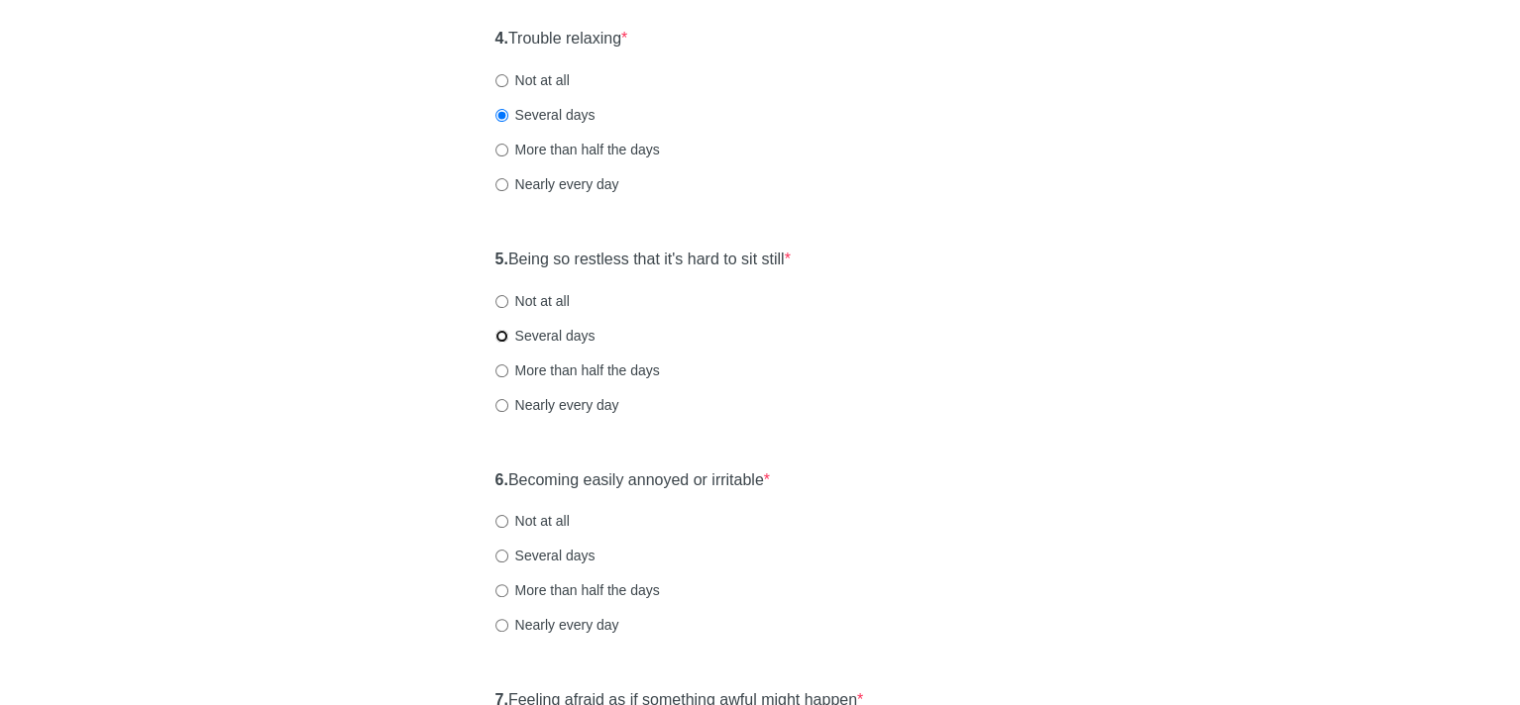
click at [499, 334] on input "Several days" at bounding box center [501, 336] width 13 height 13
radio input "true"
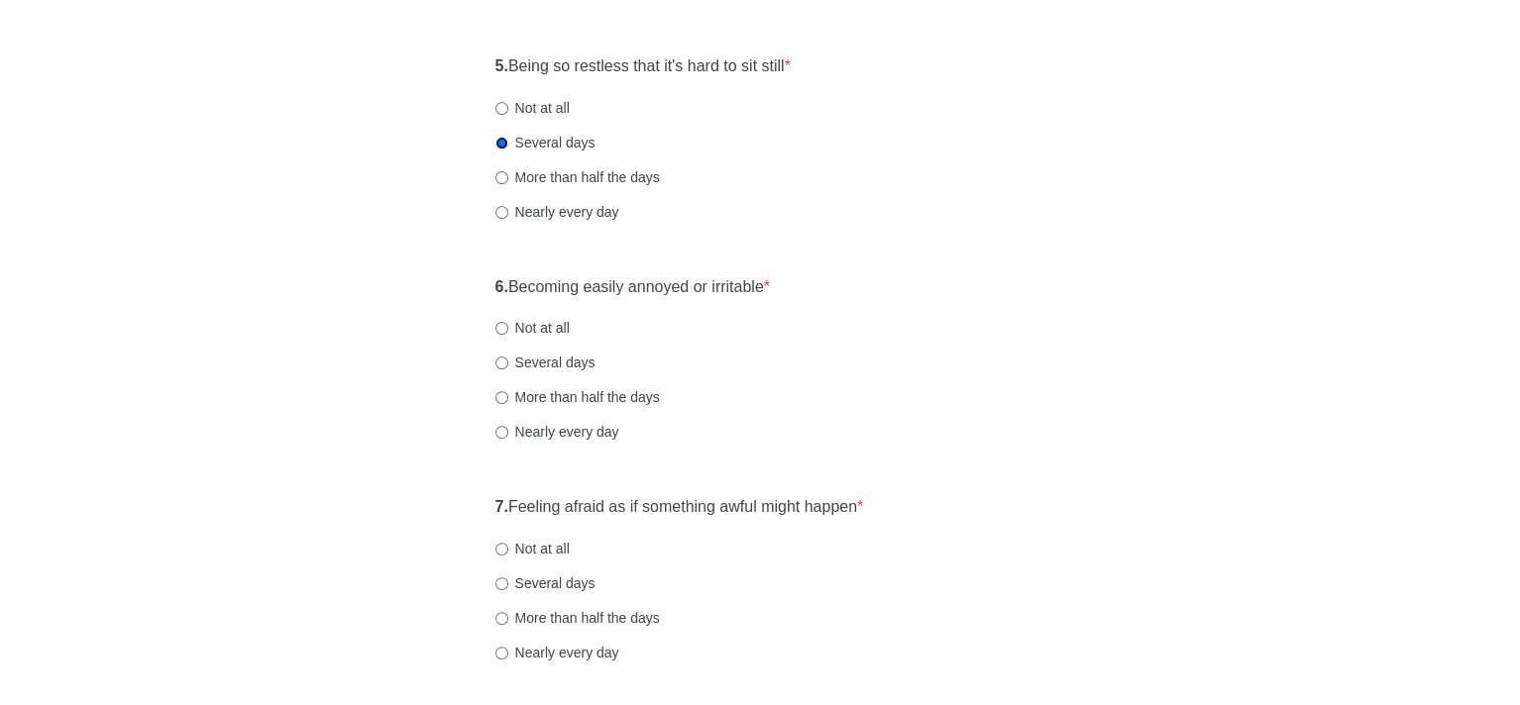
scroll to position [1090, 0]
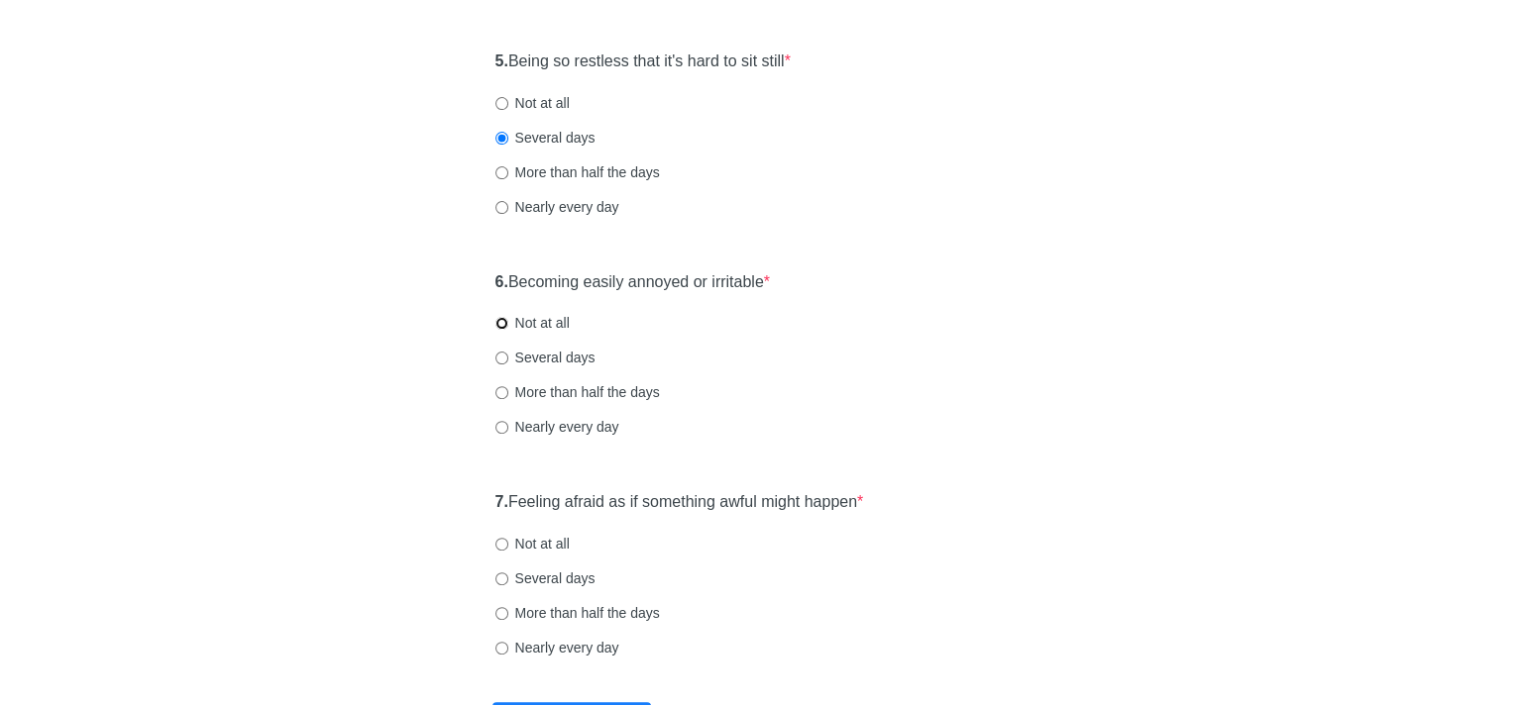
click at [499, 323] on input "Not at all" at bounding box center [501, 323] width 13 height 13
radio input "true"
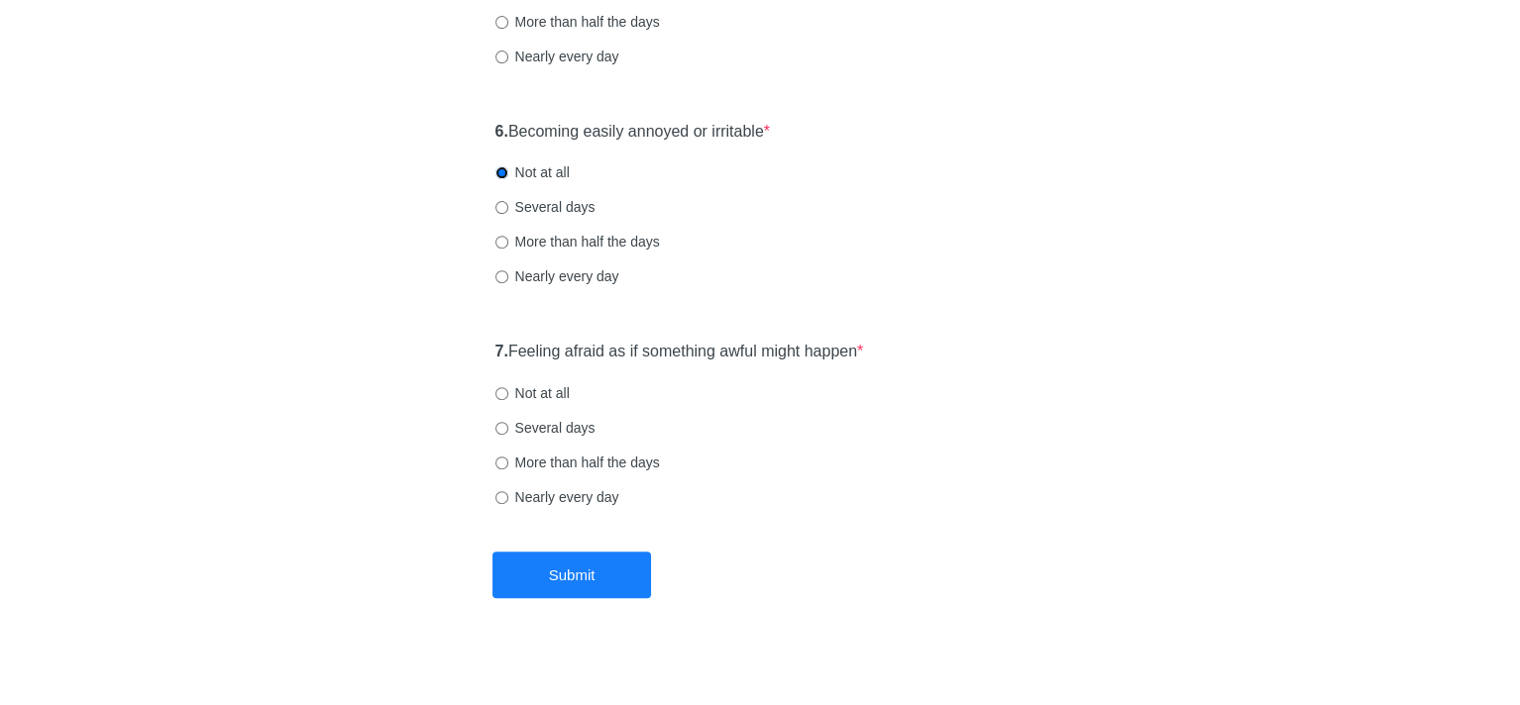
scroll to position [1252, 0]
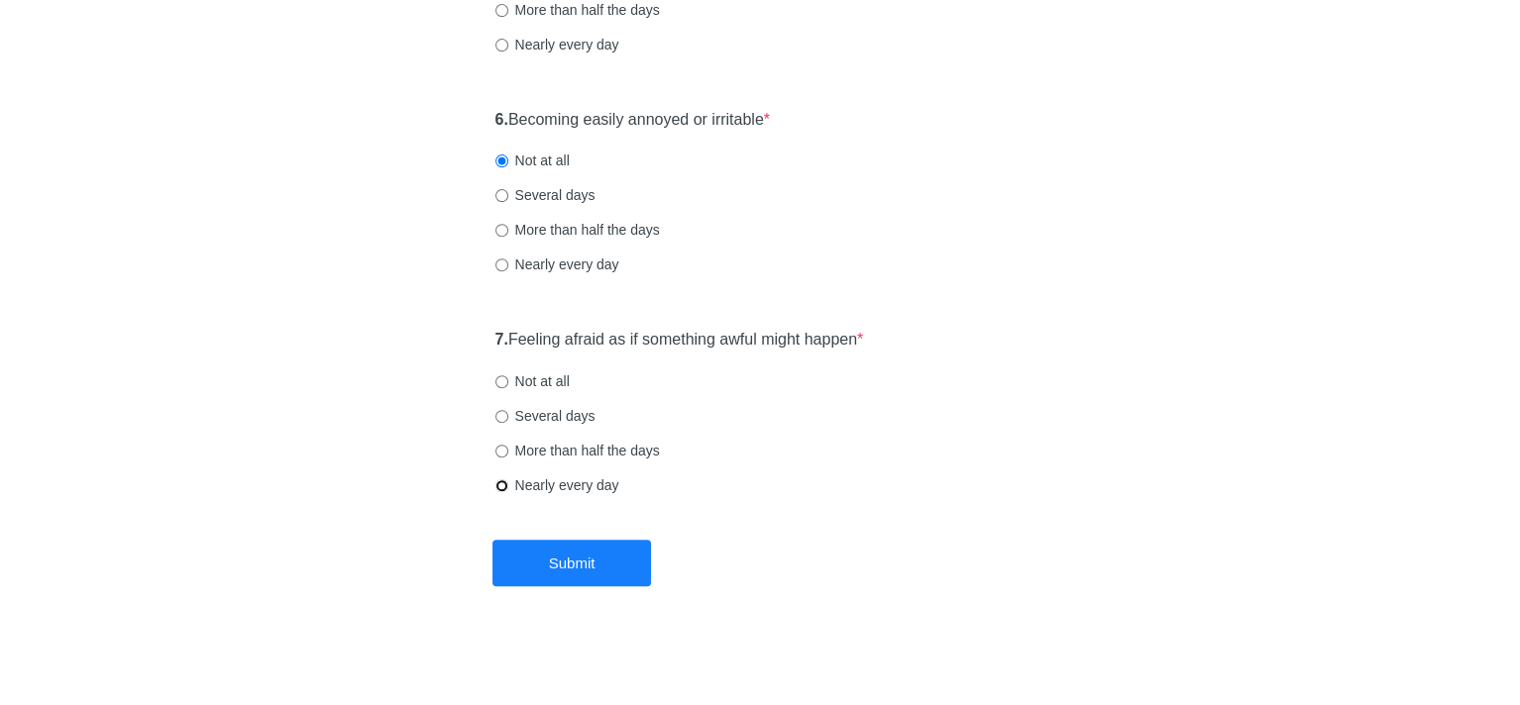
click at [499, 484] on input "Nearly every day" at bounding box center [501, 486] width 13 height 13
radio input "true"
click at [534, 578] on button "Submit" at bounding box center [571, 563] width 159 height 47
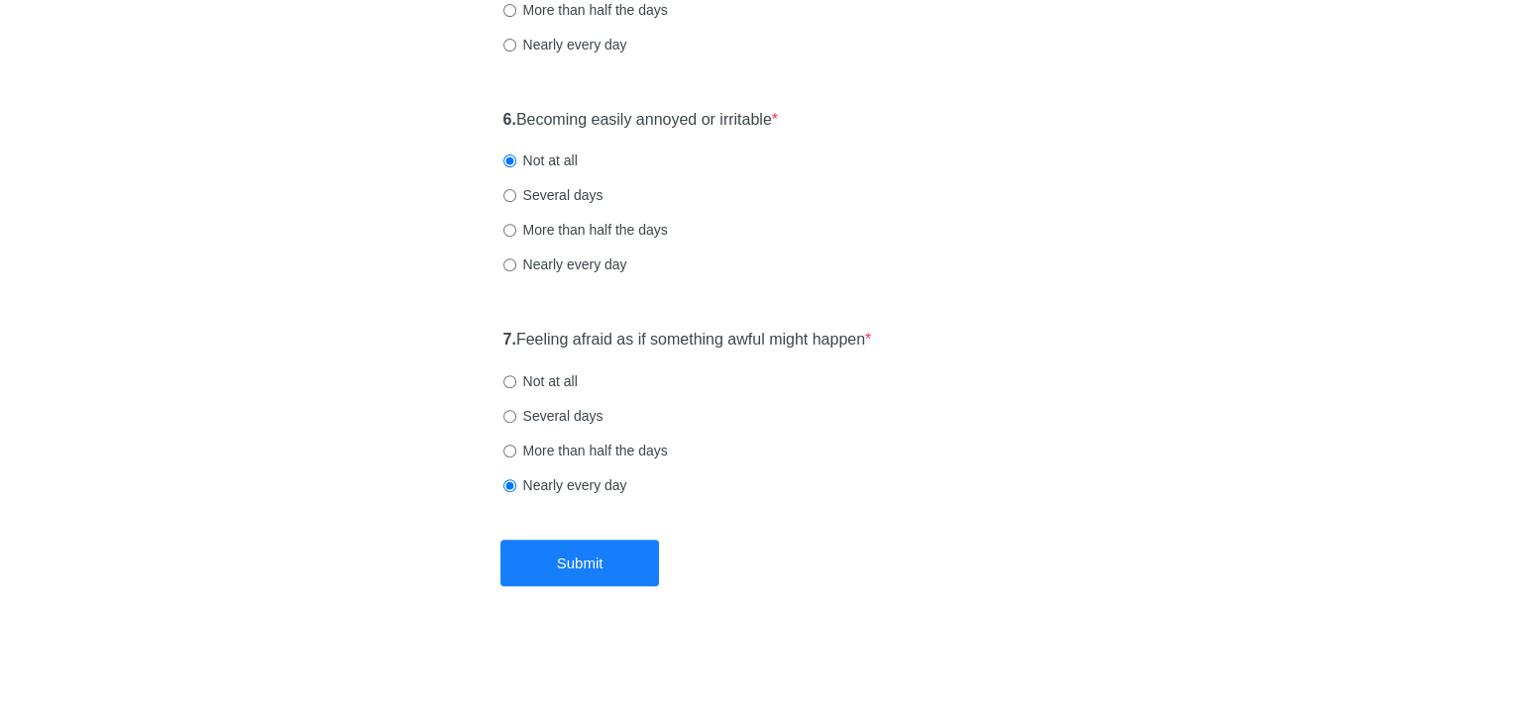
scroll to position [0, 0]
